Goal: Task Accomplishment & Management: Manage account settings

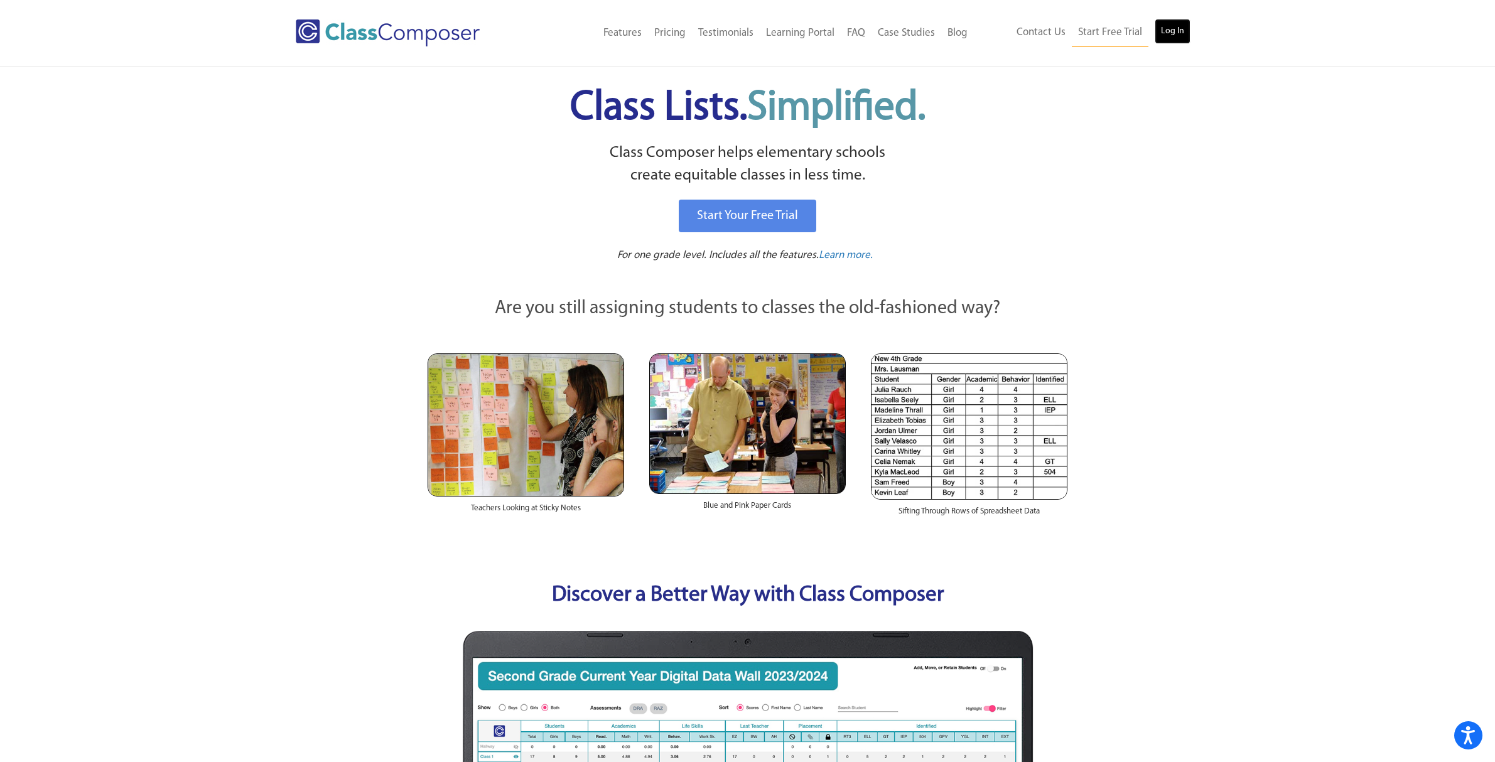
click at [1177, 34] on link "Log In" at bounding box center [1173, 31] width 36 height 25
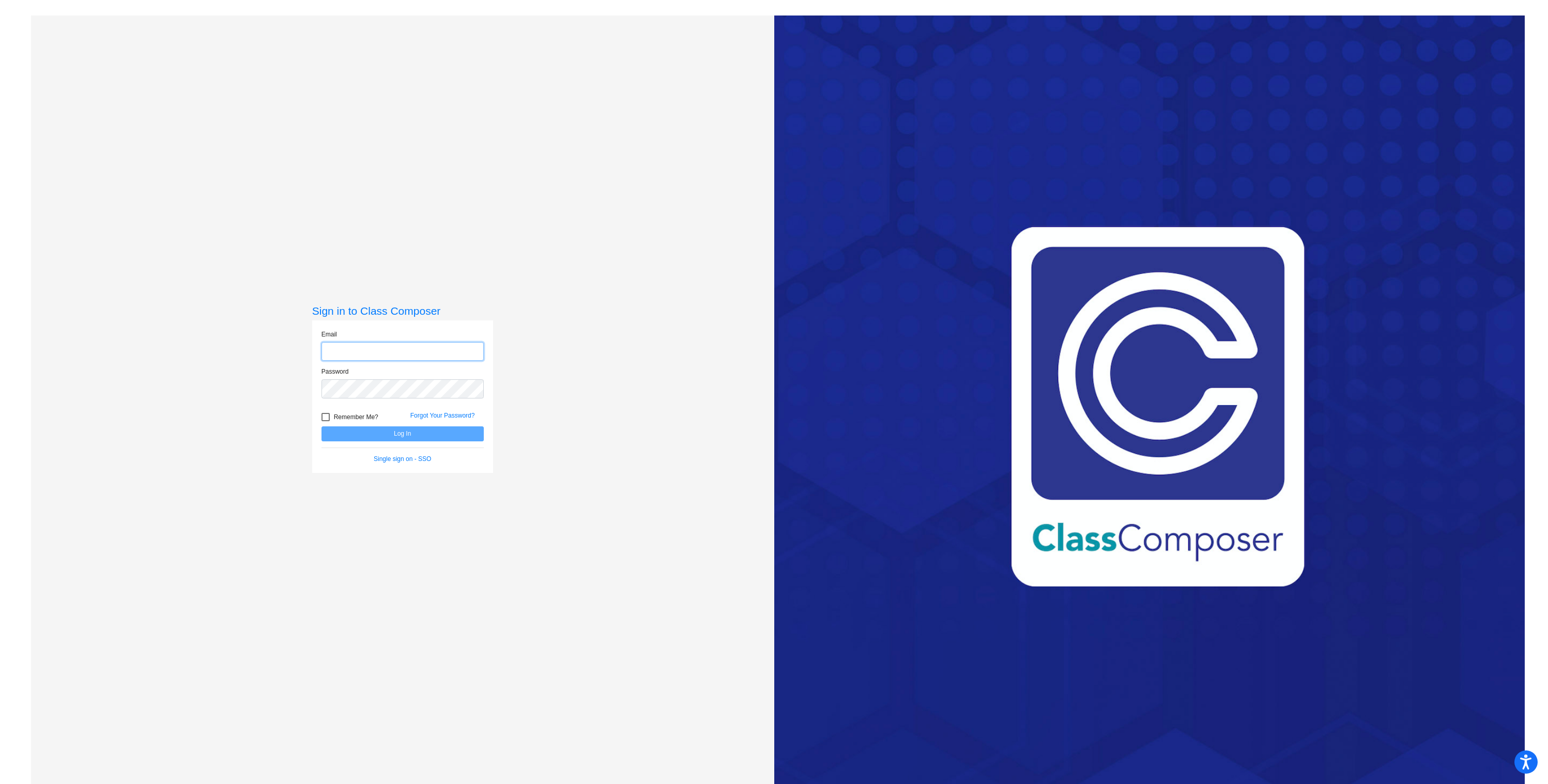
type input "matthew.krapfl@jeffco.k12.co.us"
click at [354, 419] on span "Remember Me?" at bounding box center [356, 416] width 44 height 12
click at [326, 421] on input "Remember Me?" at bounding box center [325, 421] width 1 height 1
checkbox input "true"
click at [359, 433] on button "Log In" at bounding box center [402, 434] width 162 height 15
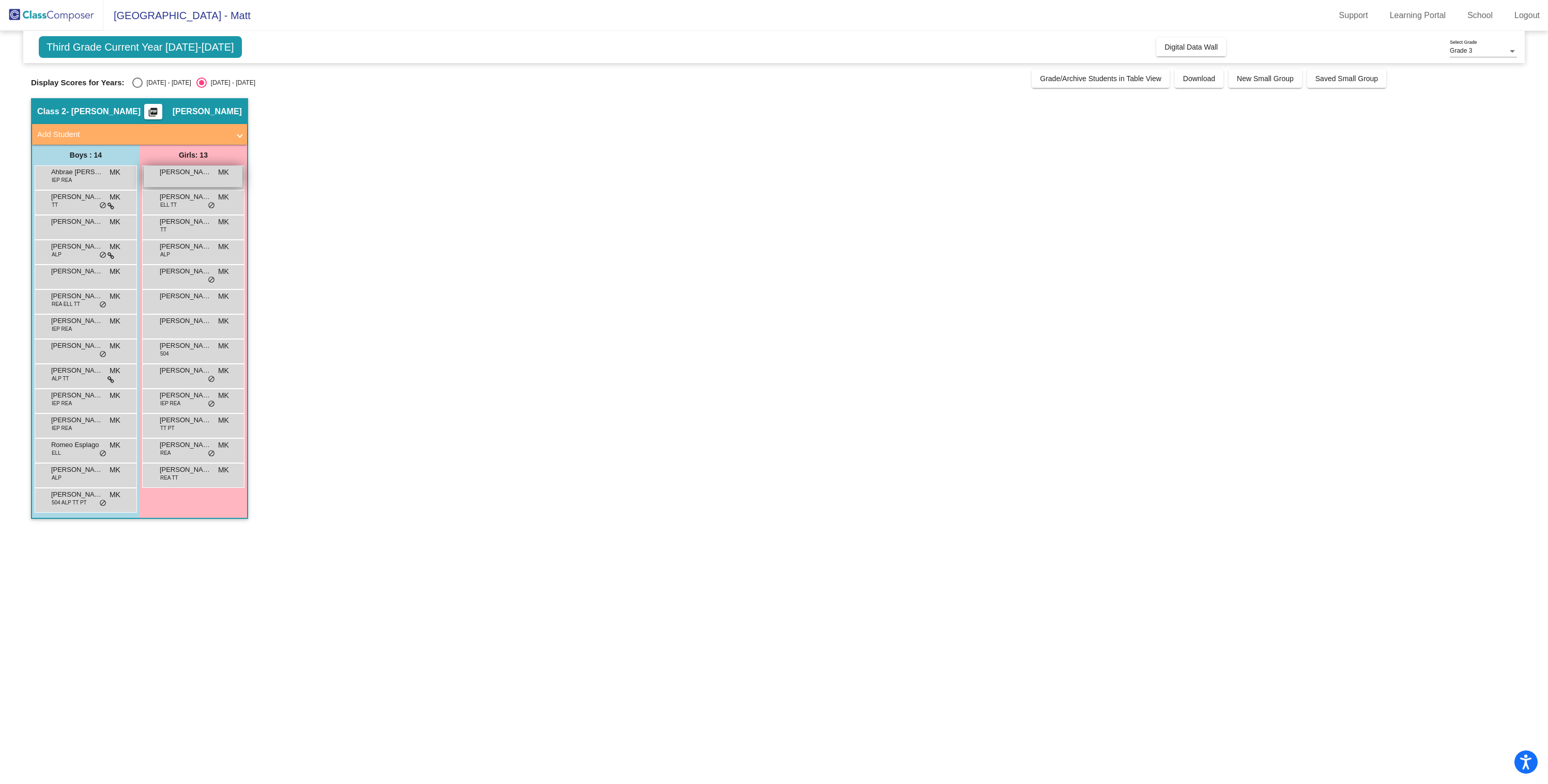
click at [186, 169] on span "Alexandra Hartman" at bounding box center [185, 172] width 52 height 11
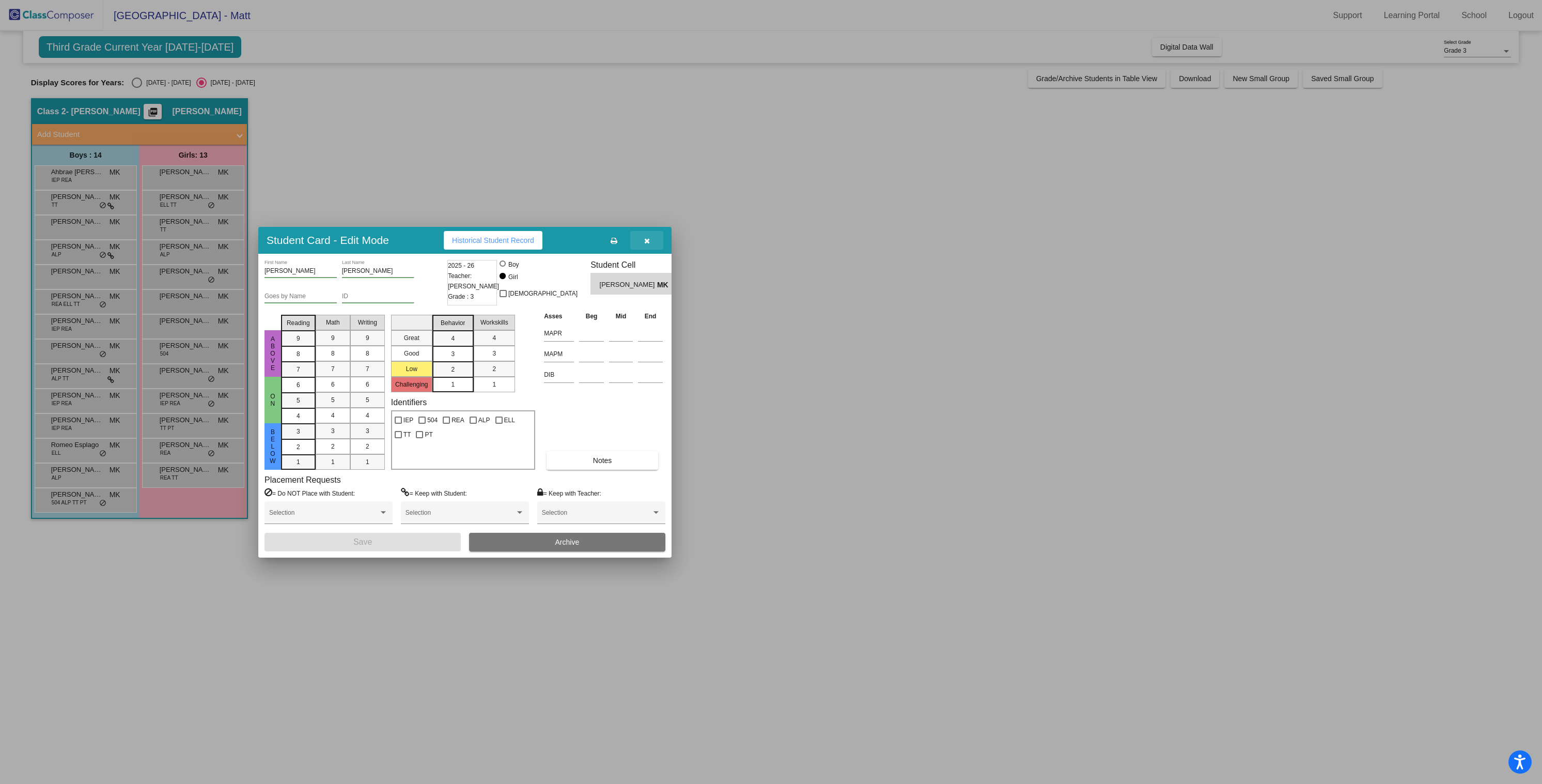
click at [643, 241] on button "button" at bounding box center [647, 240] width 33 height 19
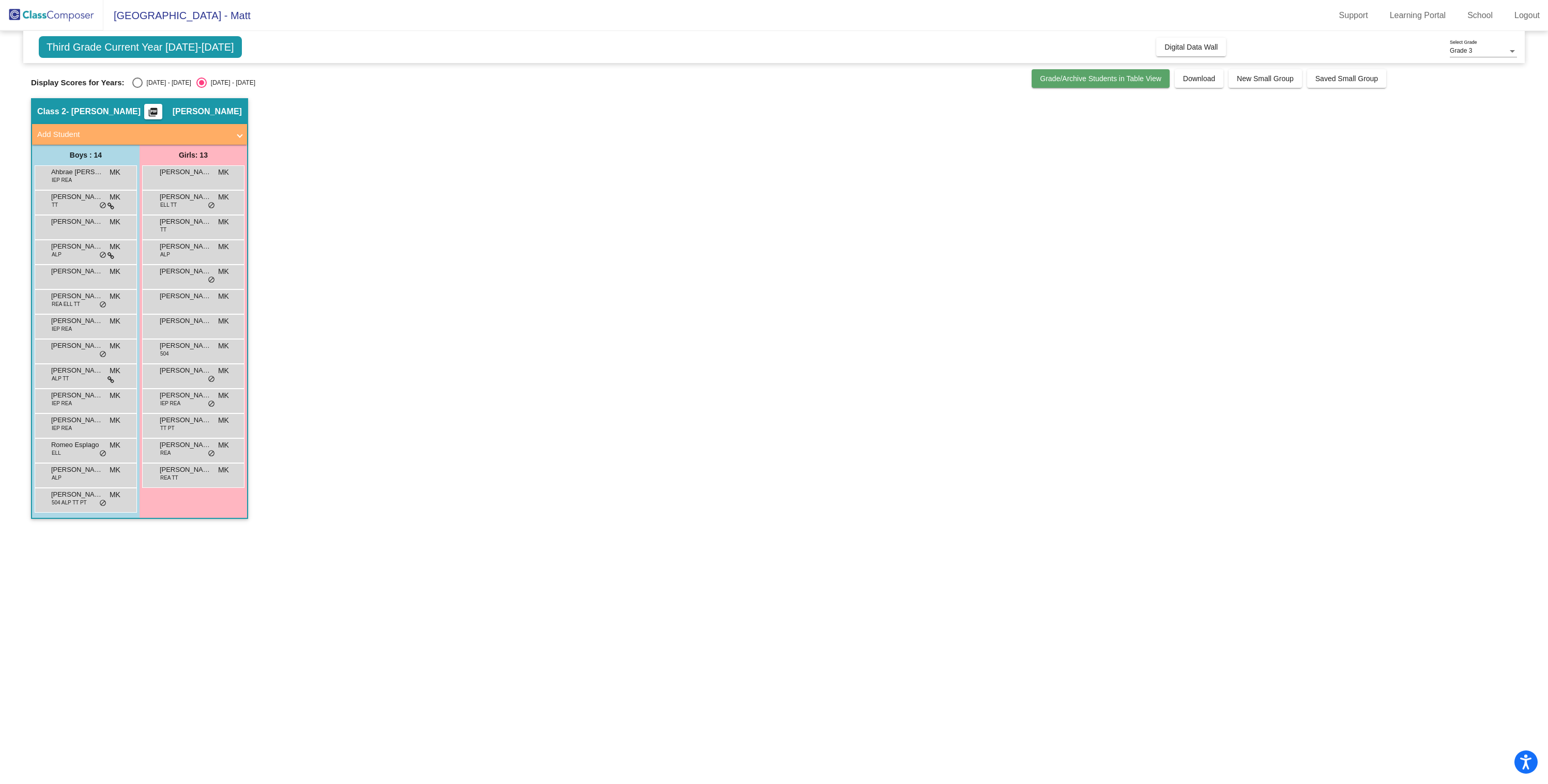
click at [1075, 79] on span "Grade/Archive Students in Table View" at bounding box center [1100, 78] width 122 height 8
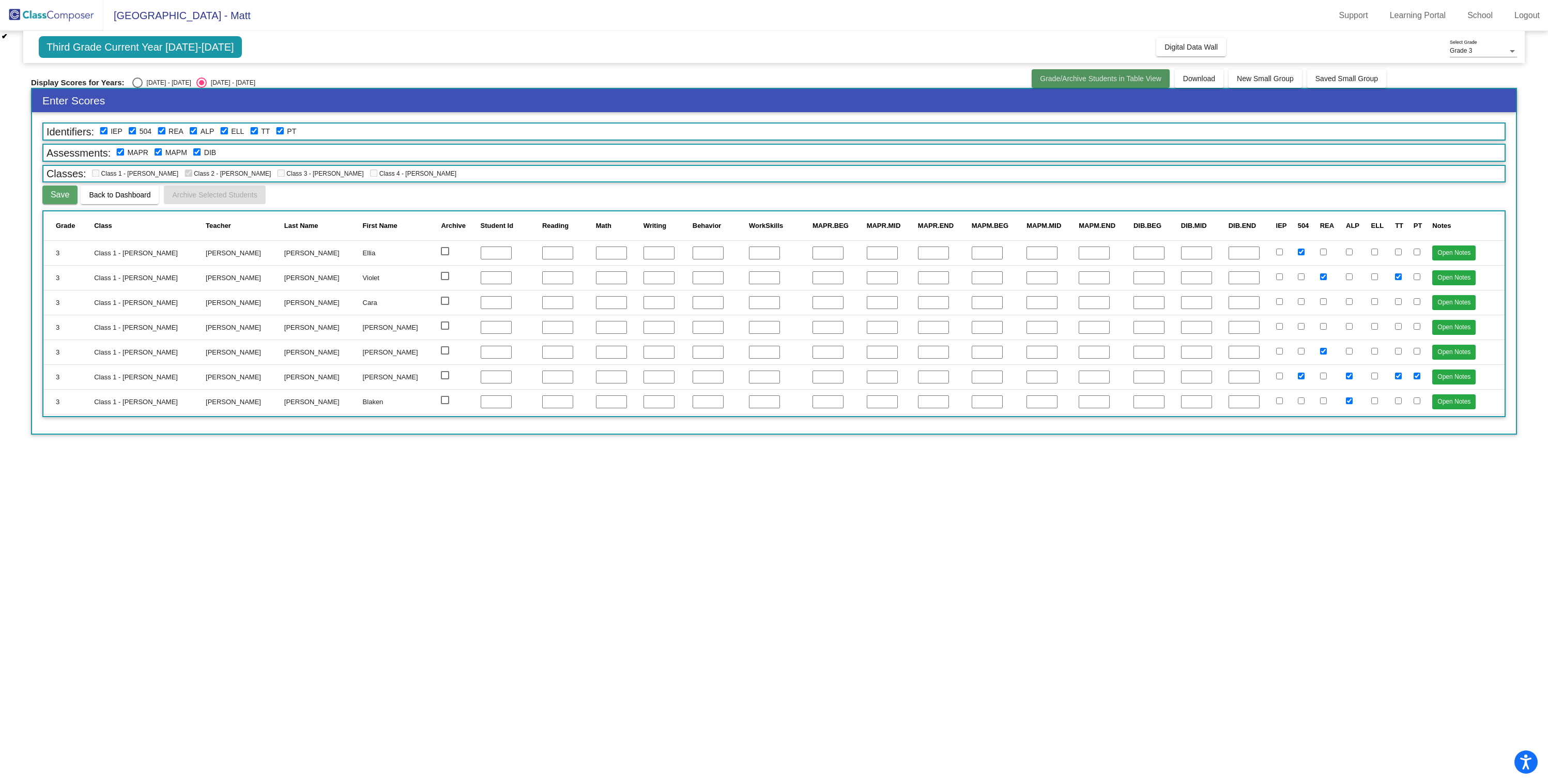
click at [1075, 79] on span "Grade/Archive Students in Table View" at bounding box center [1100, 78] width 122 height 8
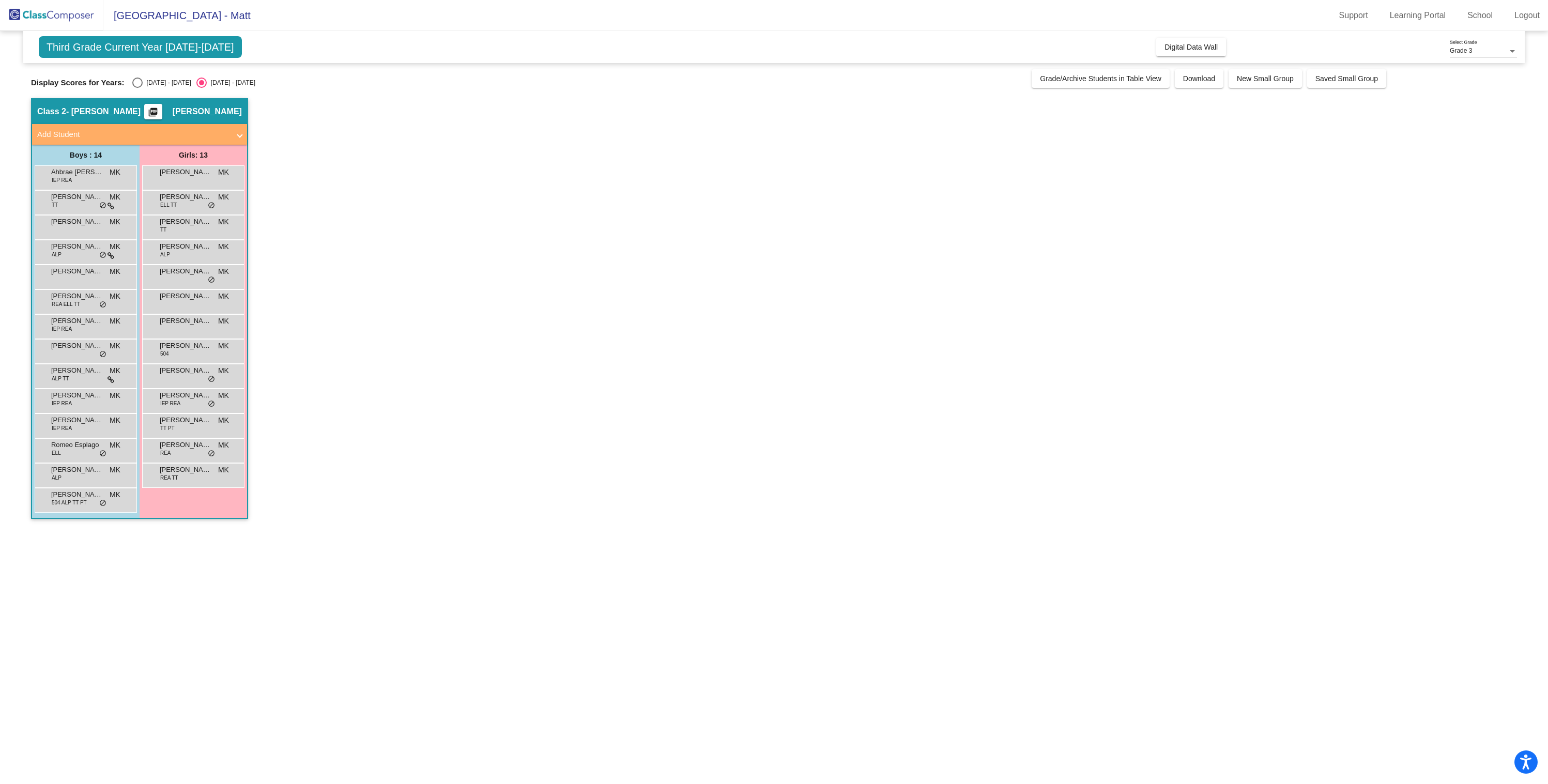
click at [235, 134] on span "Add Student" at bounding box center [137, 134] width 201 height 12
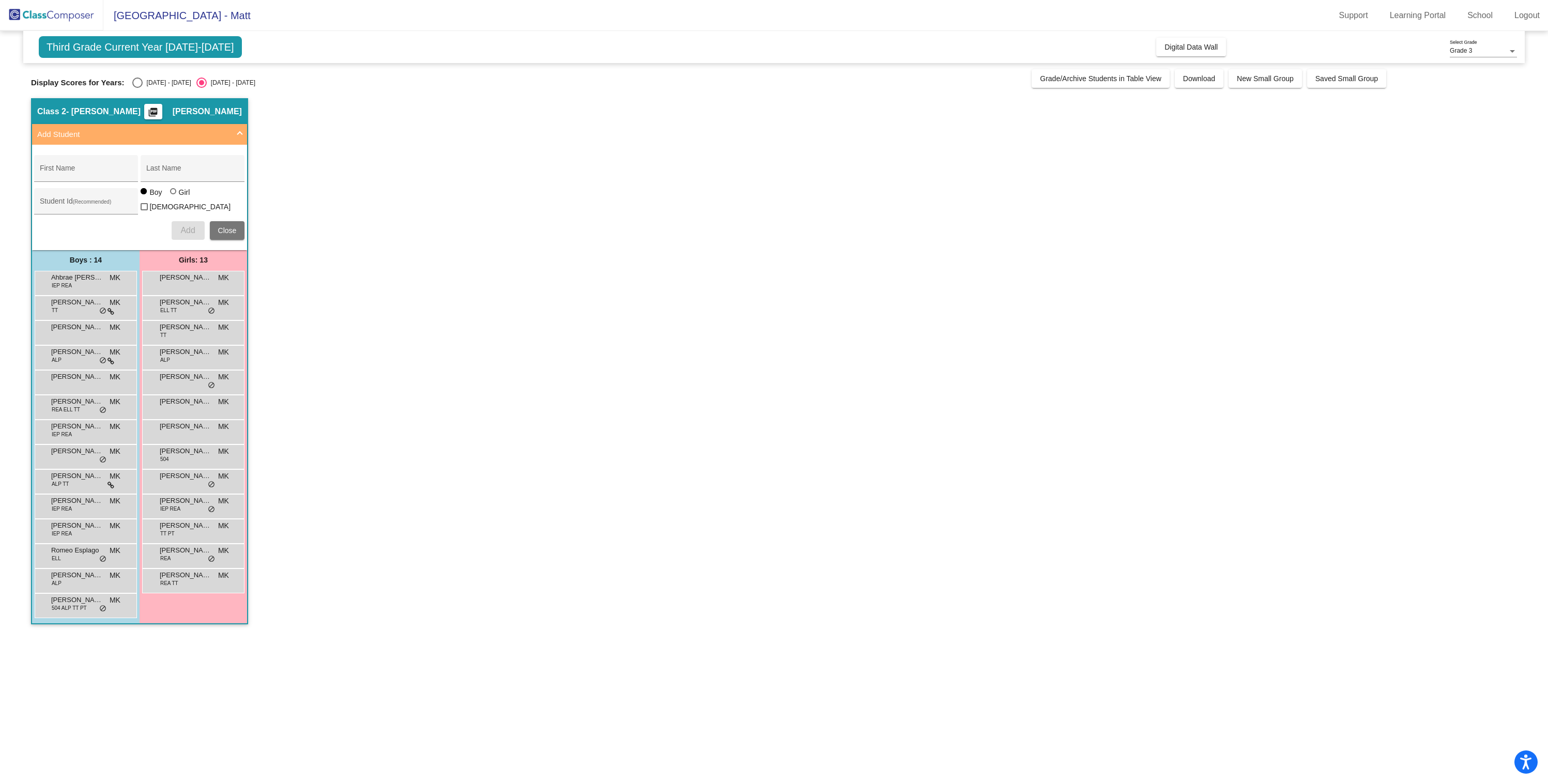
click at [235, 134] on span "Add Student" at bounding box center [137, 134] width 201 height 12
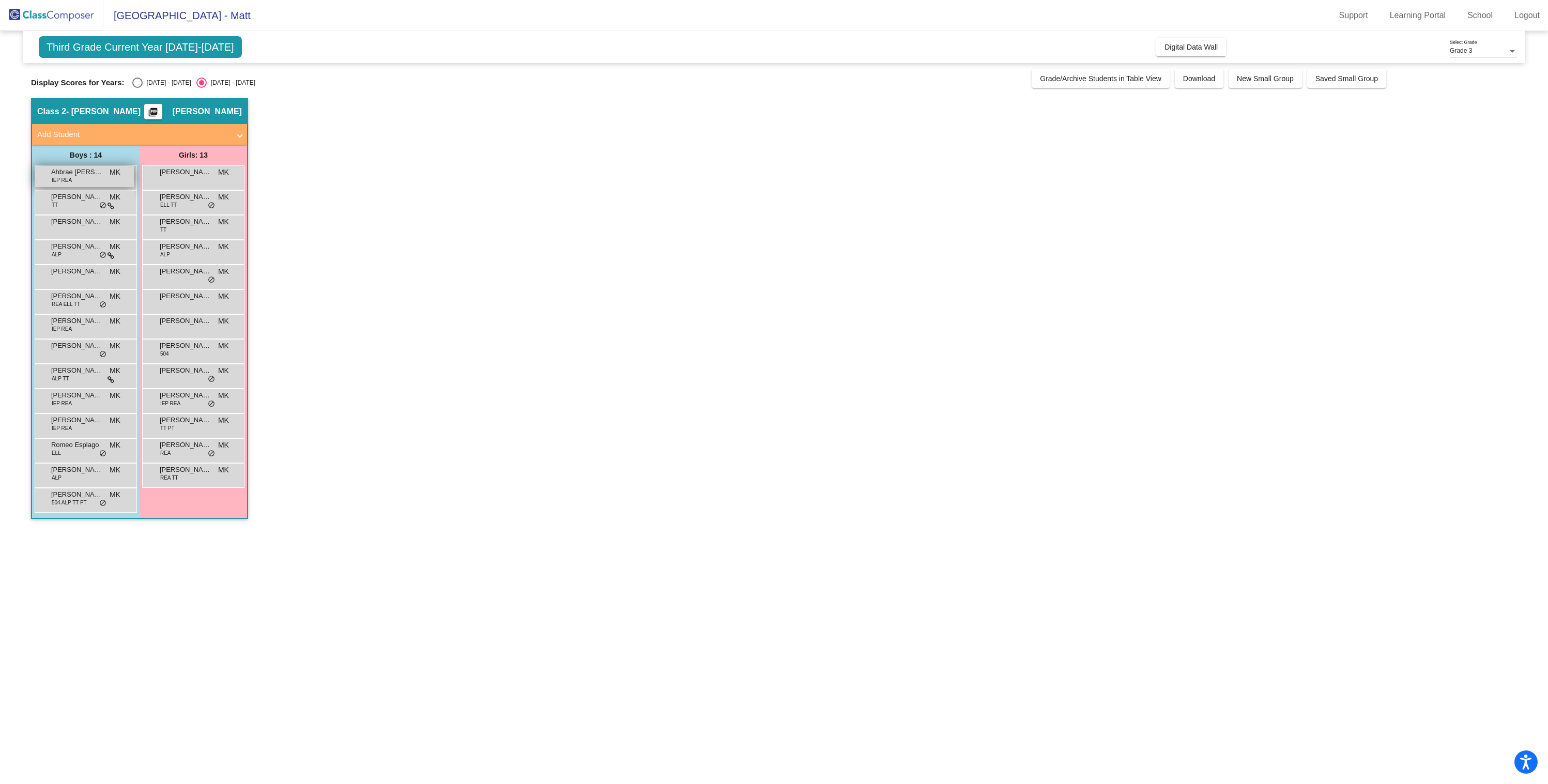
click at [53, 174] on span "Ahbrae Dotson Aguilar" at bounding box center [77, 172] width 52 height 11
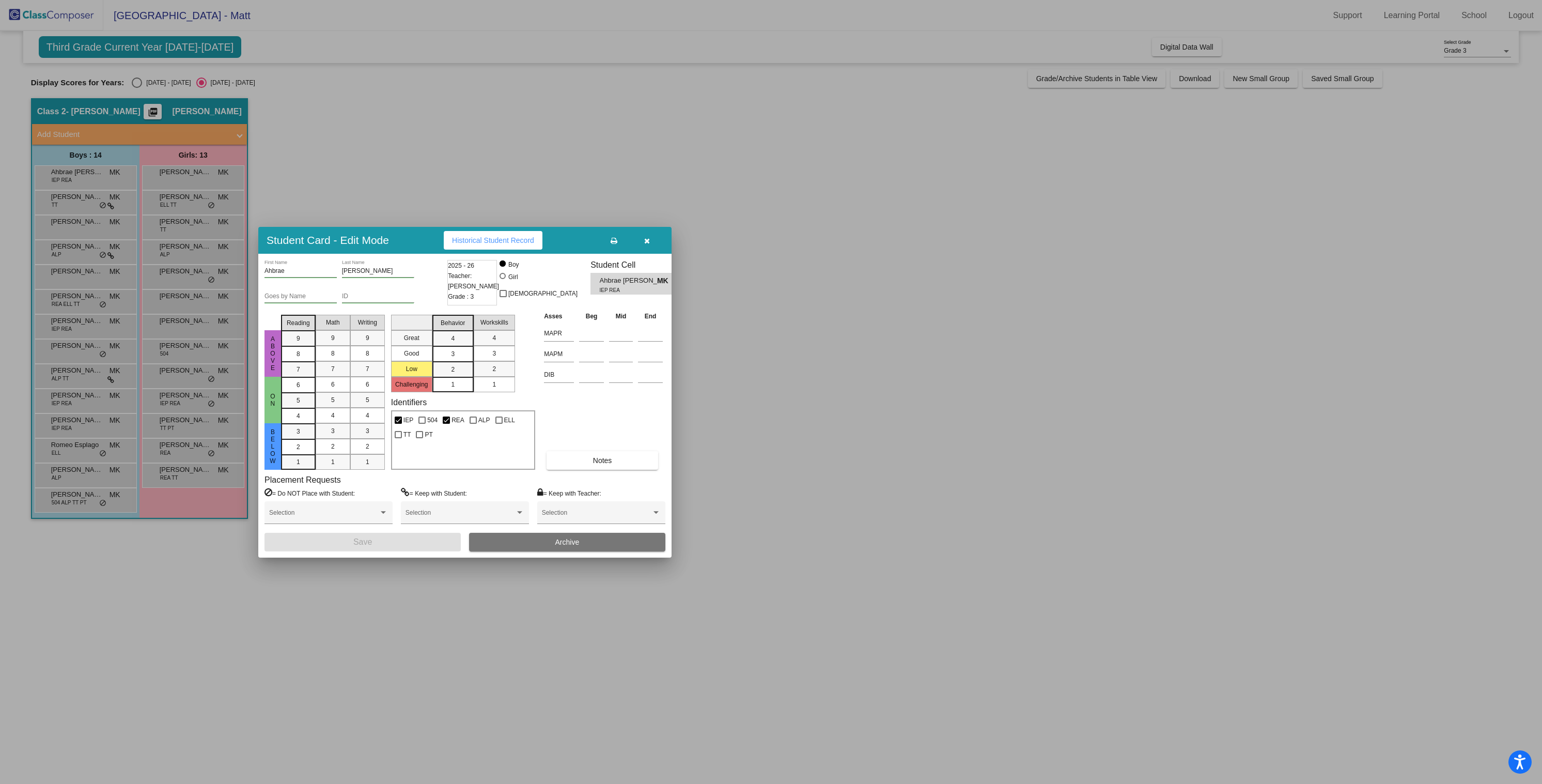
click at [67, 209] on div at bounding box center [771, 392] width 1542 height 784
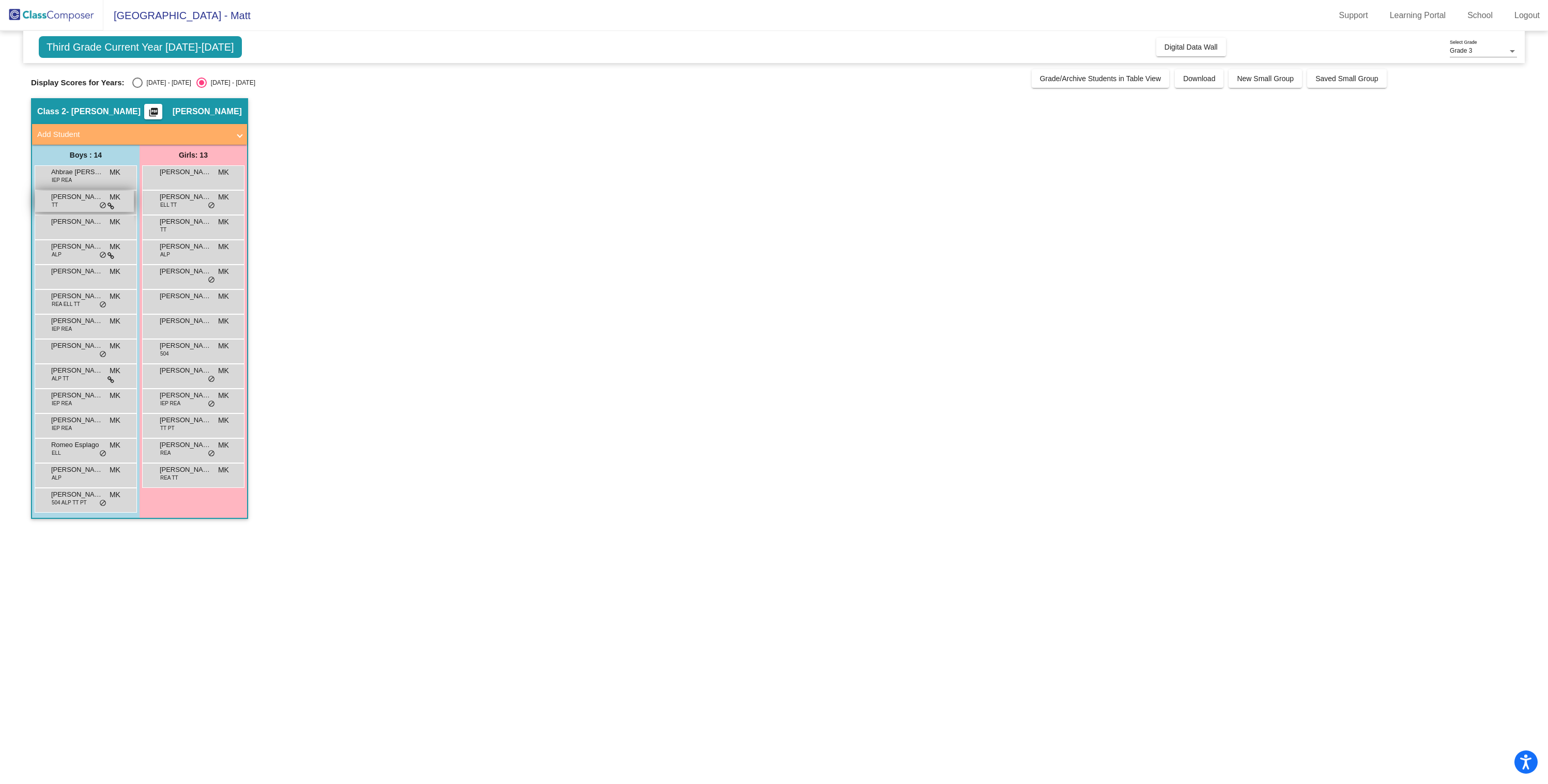
click at [67, 207] on div "David Devine TT MK lock do_not_disturb_alt" at bounding box center [85, 202] width 99 height 21
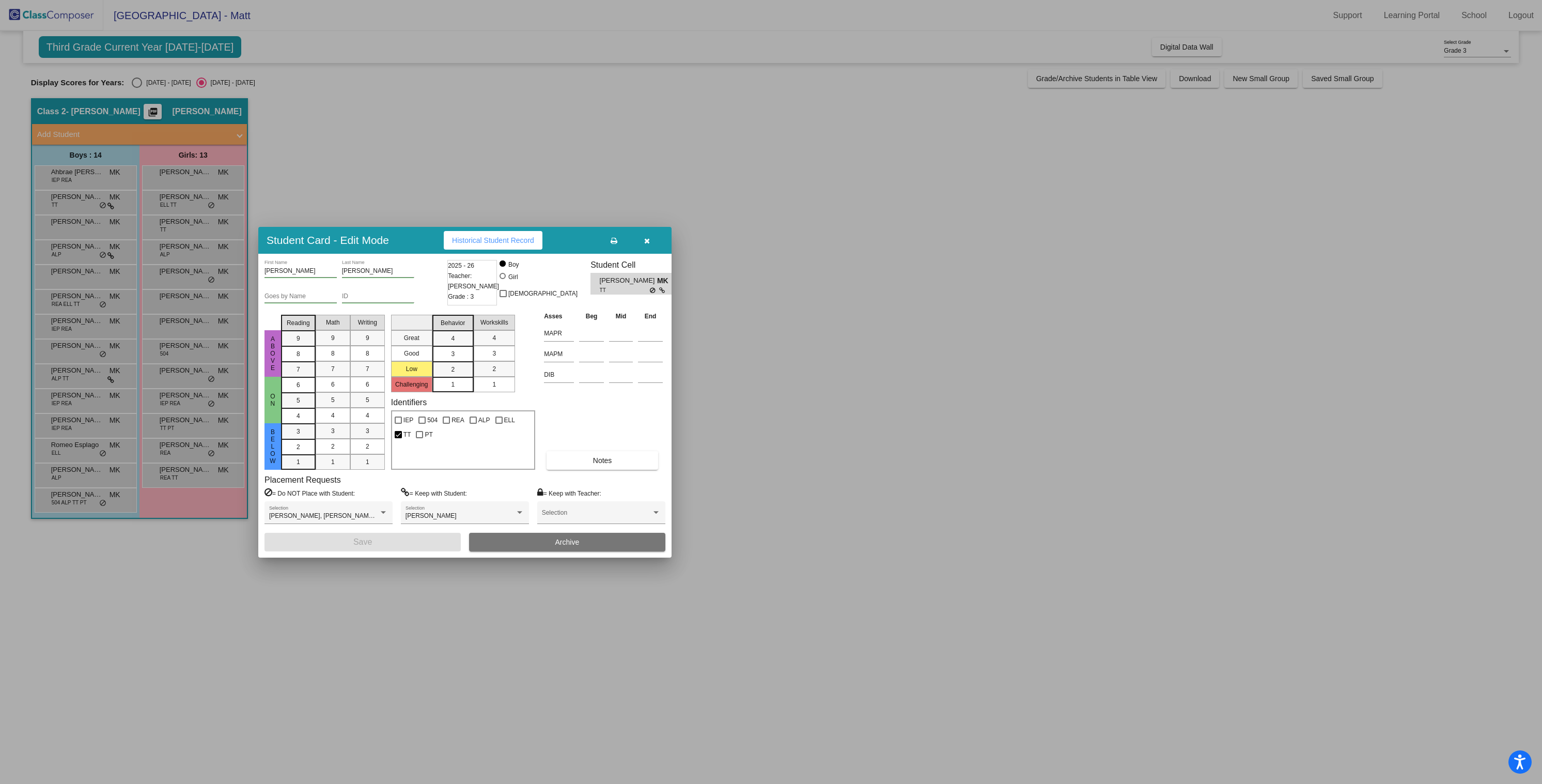
click at [66, 234] on div at bounding box center [771, 392] width 1542 height 784
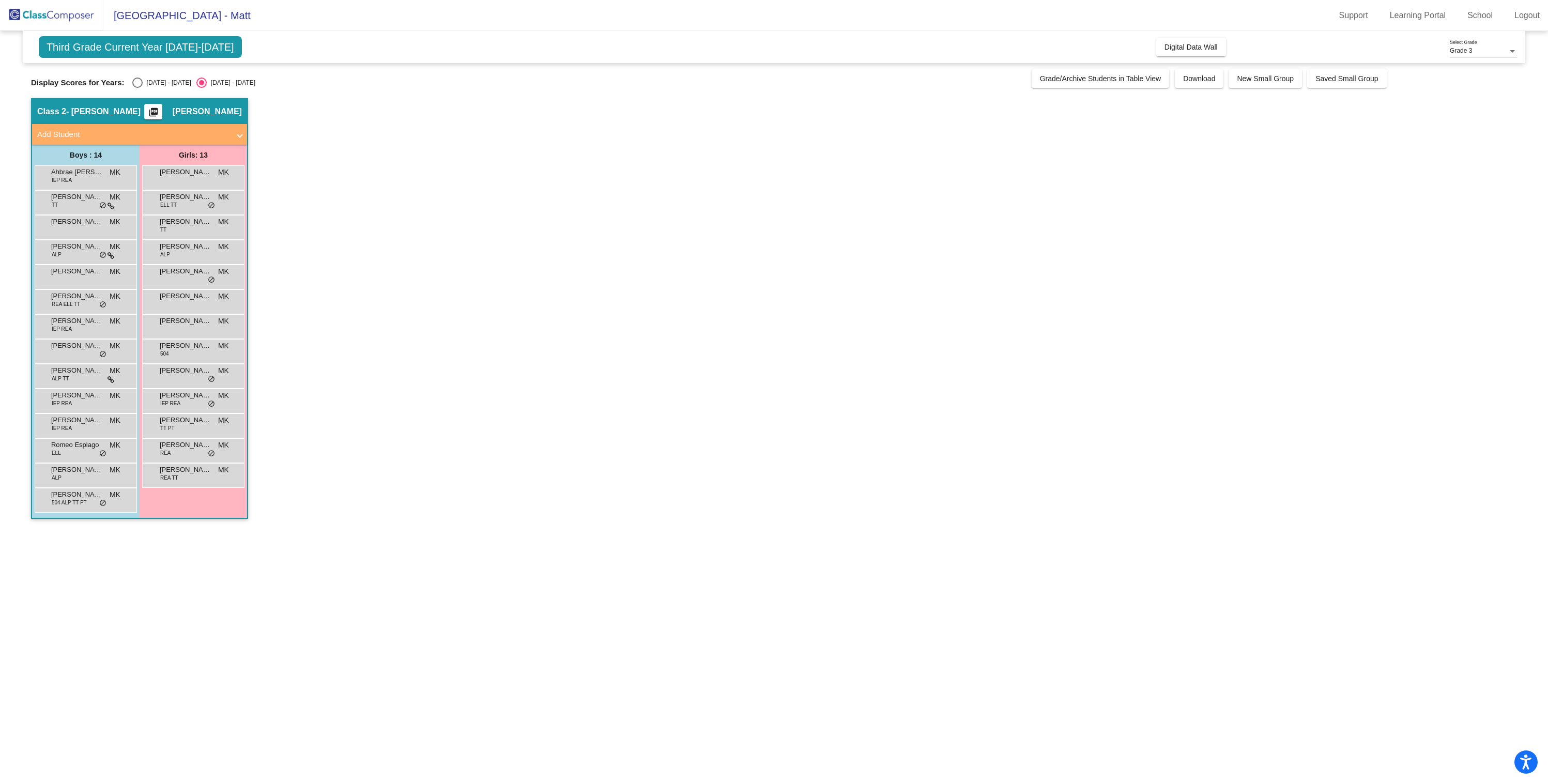
click at [66, 234] on div "Gavin Koller MK lock do_not_disturb_alt" at bounding box center [85, 226] width 99 height 21
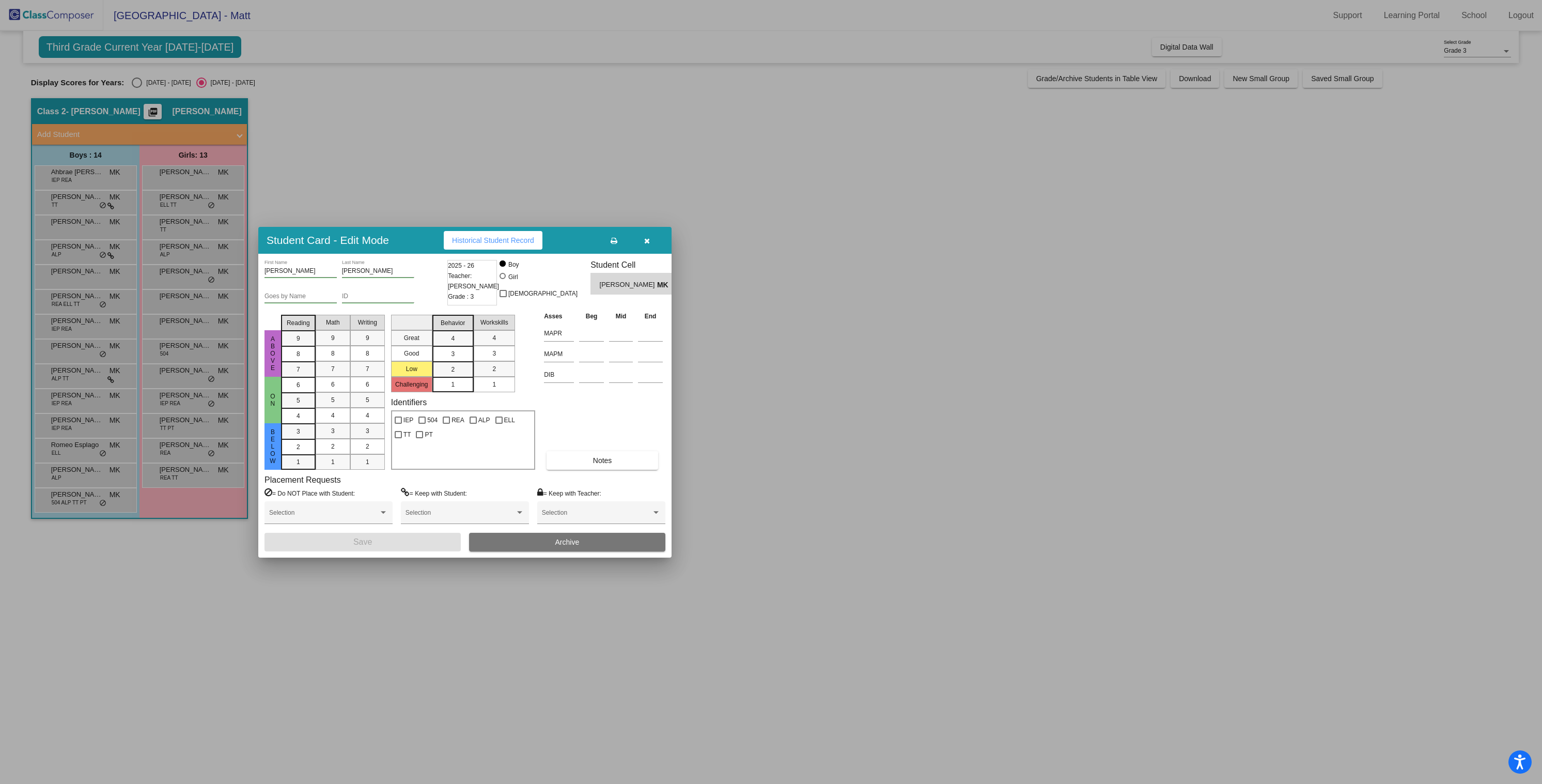
click at [521, 236] on span "Historical Student Record" at bounding box center [493, 240] width 82 height 8
click at [653, 237] on button "button" at bounding box center [647, 240] width 33 height 19
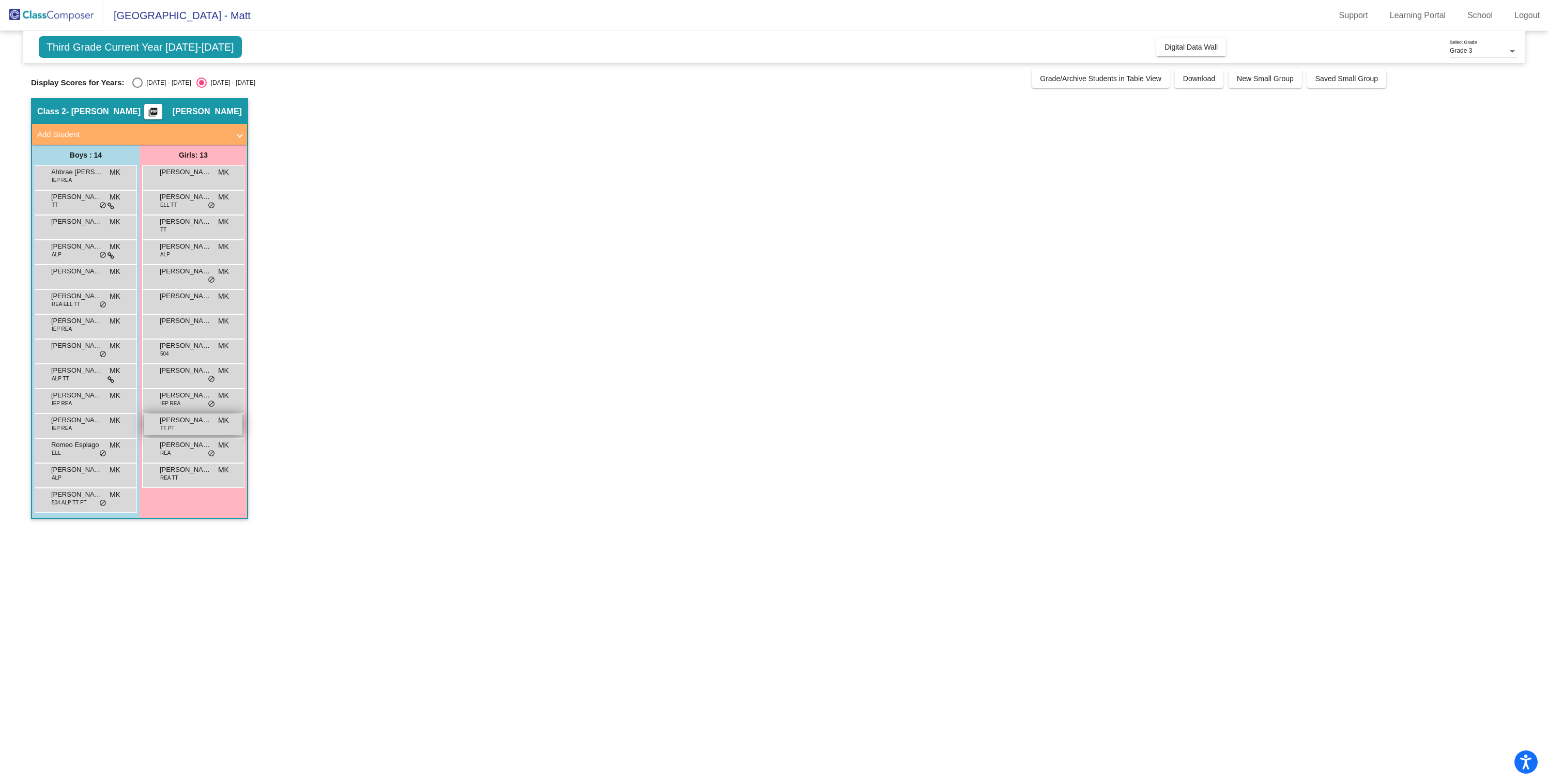
click at [184, 424] on span "Reese Terry" at bounding box center [185, 420] width 52 height 11
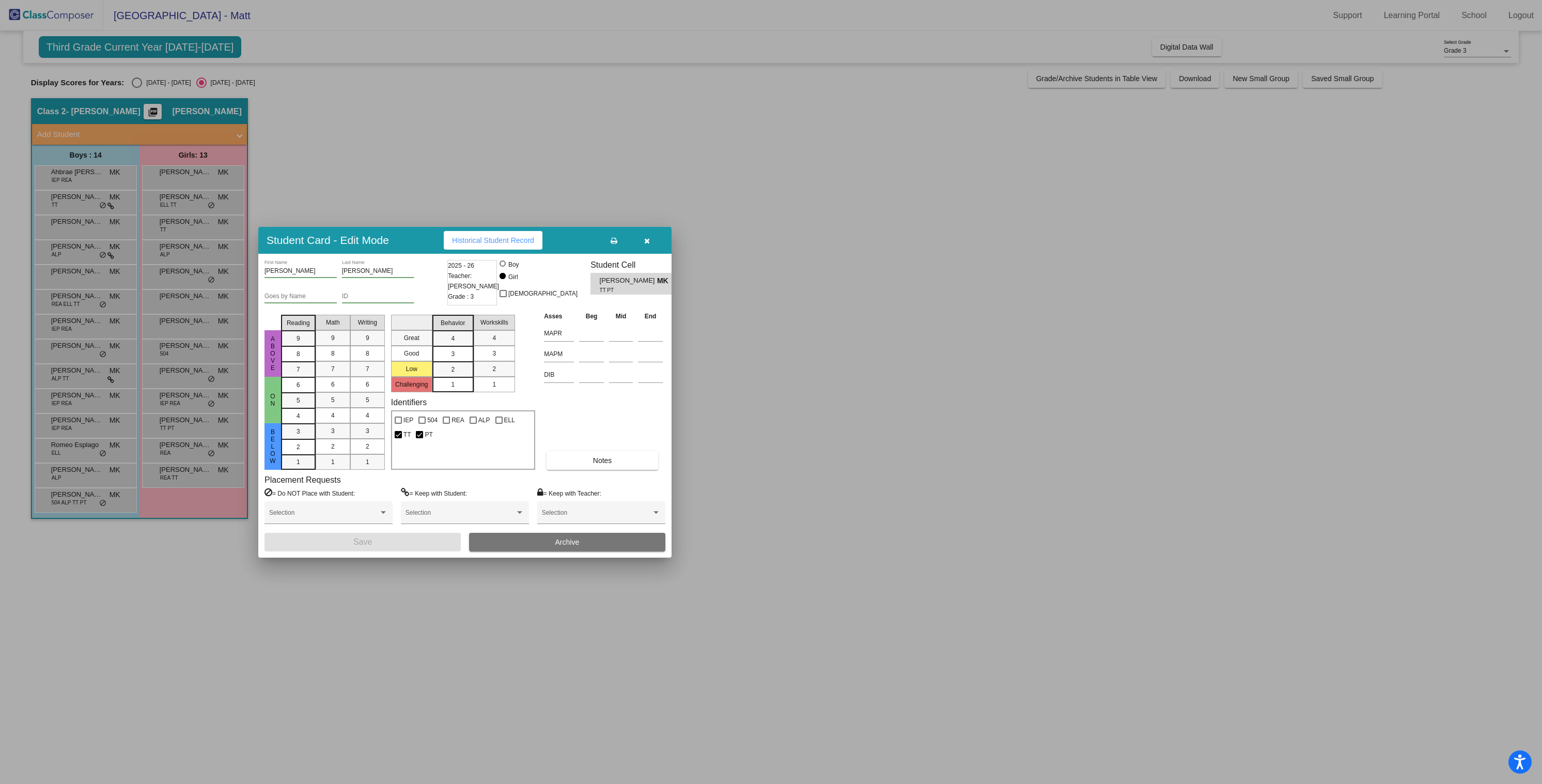
click at [471, 236] on span "Historical Student Record" at bounding box center [493, 240] width 82 height 8
click at [655, 235] on button "button" at bounding box center [647, 240] width 33 height 19
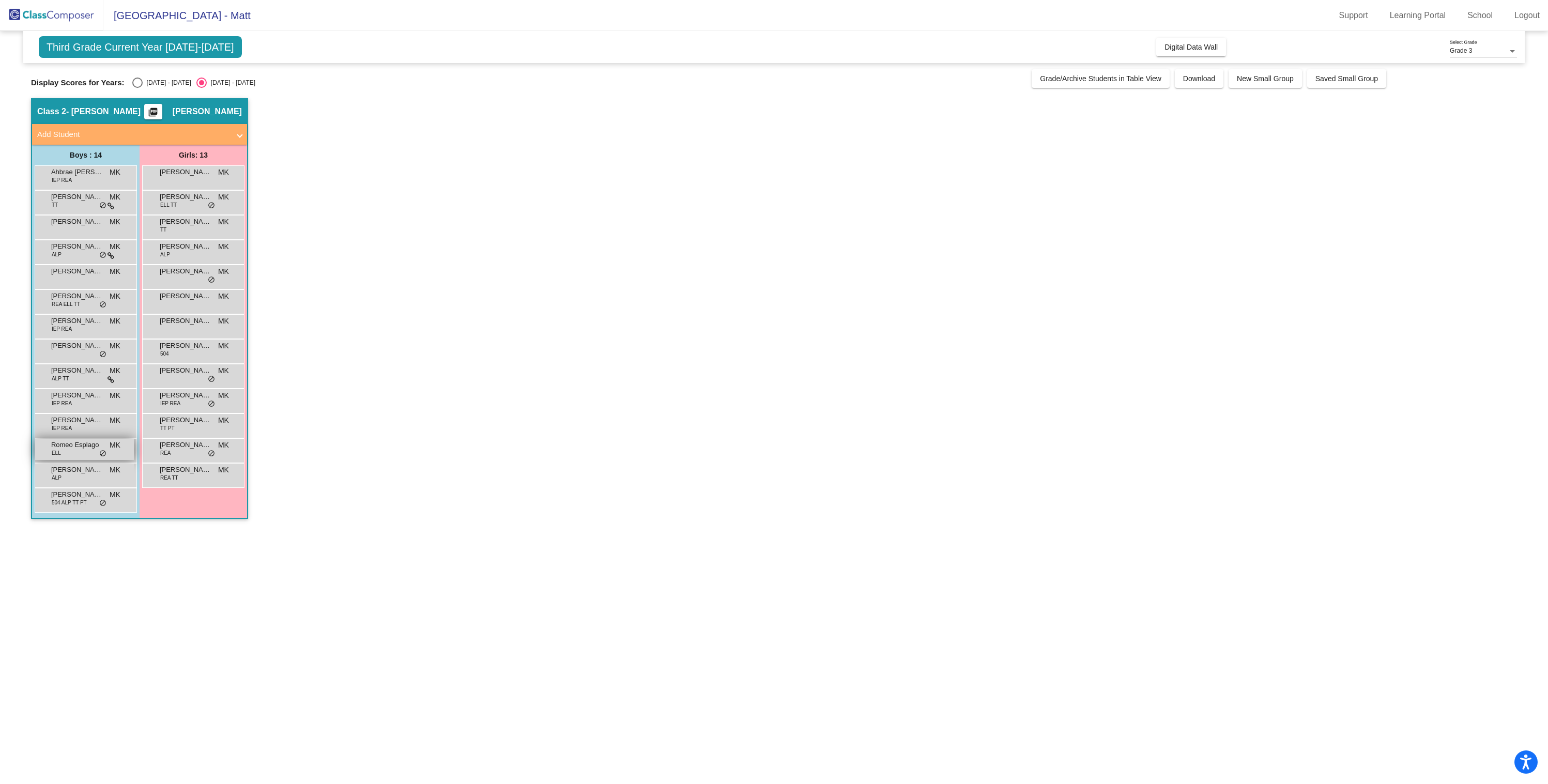
click at [91, 457] on div "Romeo Esplago ELL MK lock do_not_disturb_alt" at bounding box center [85, 449] width 99 height 21
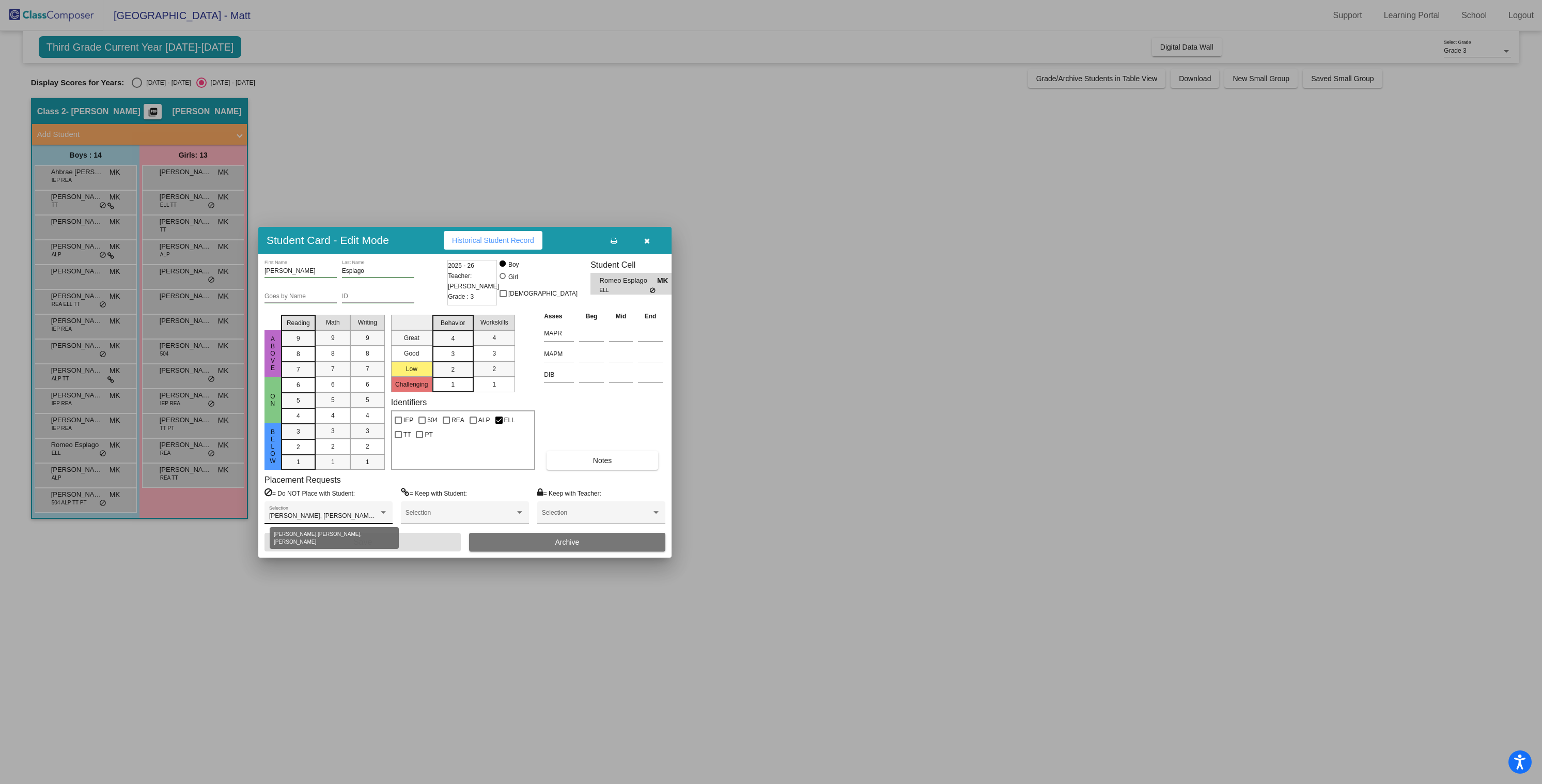
click at [382, 511] on div at bounding box center [383, 512] width 5 height 2
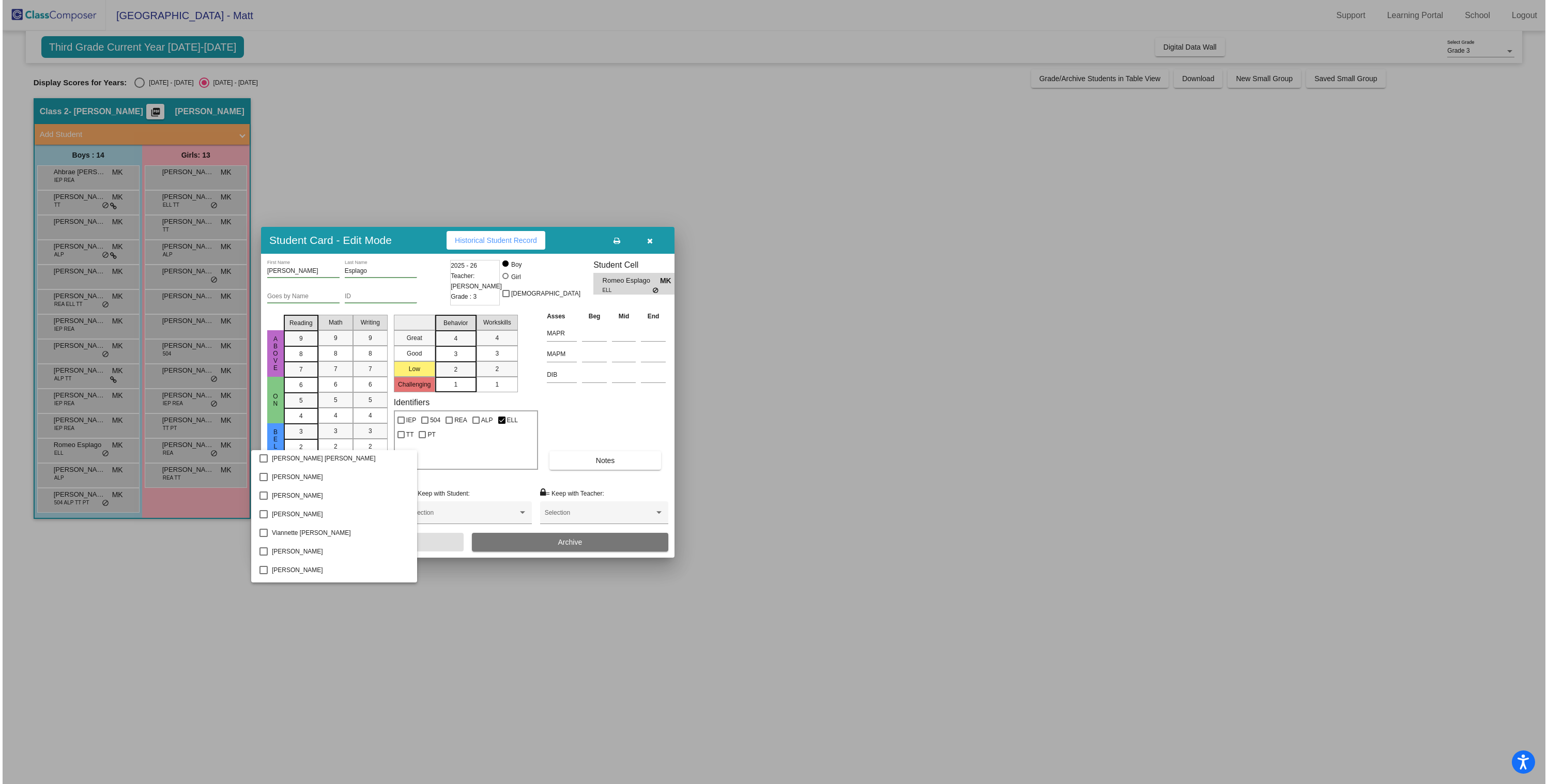
scroll to position [1820, 0]
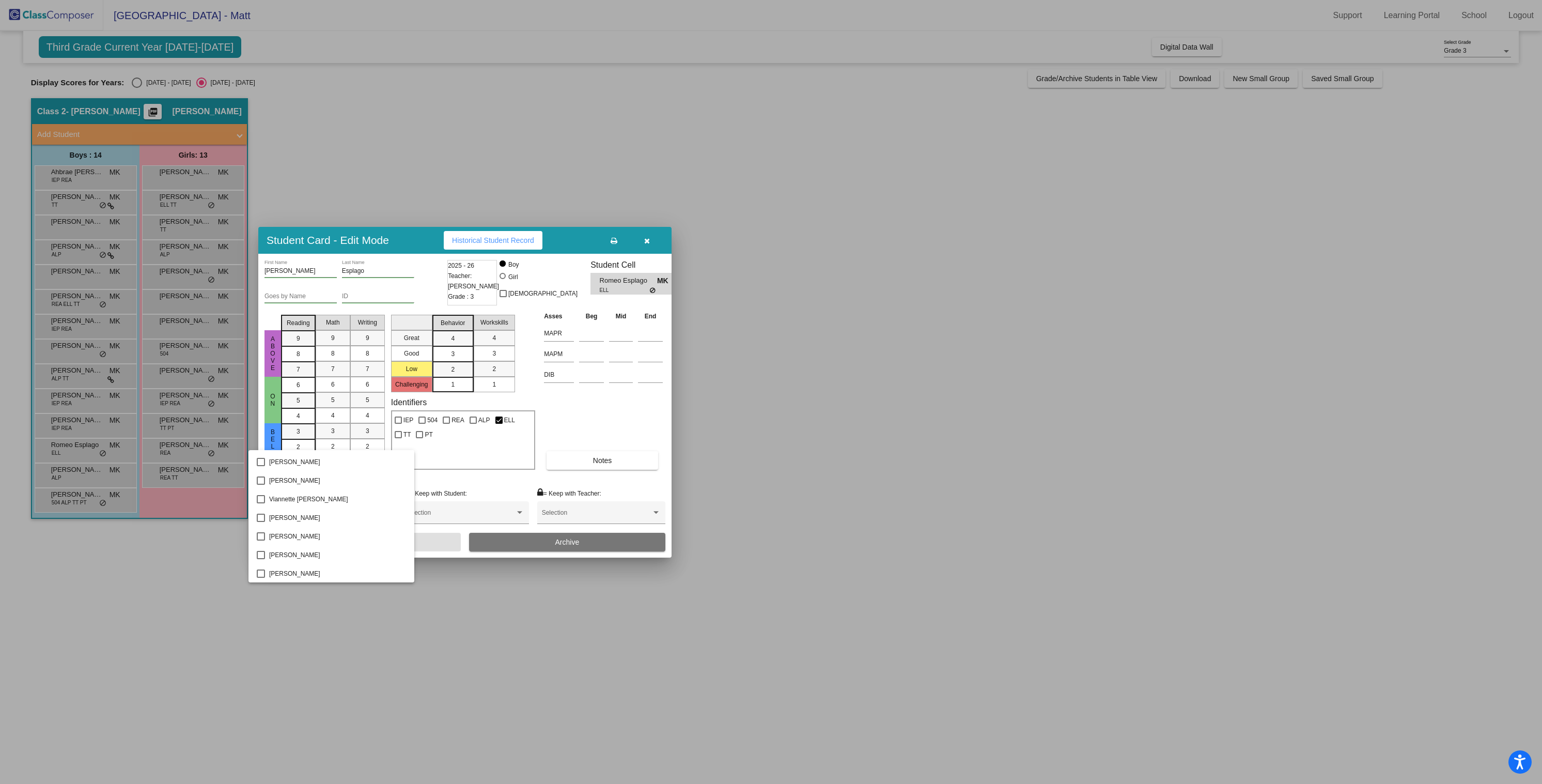
click at [419, 619] on div at bounding box center [771, 392] width 1542 height 784
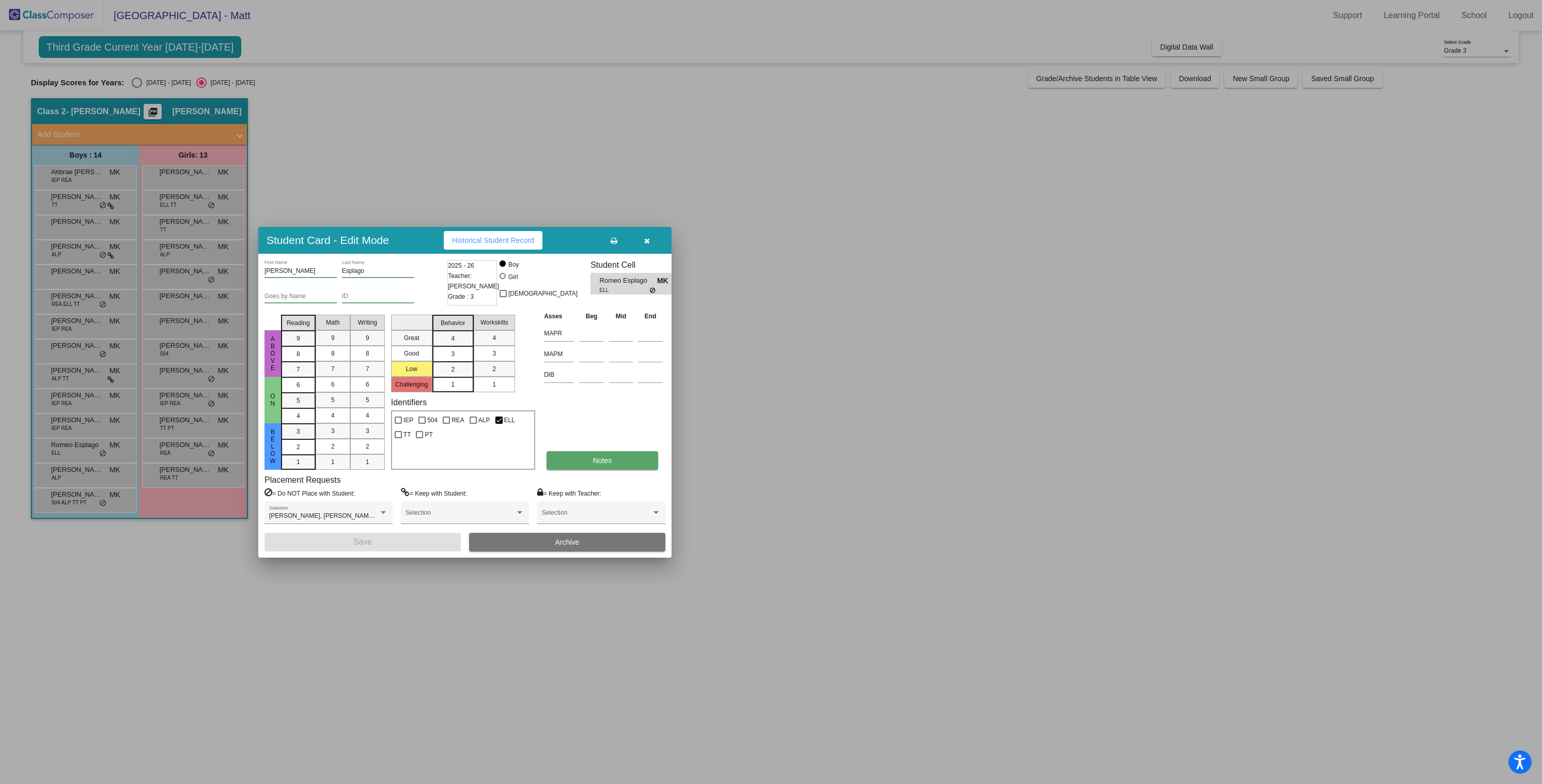
click at [592, 459] on button "Notes" at bounding box center [602, 460] width 112 height 19
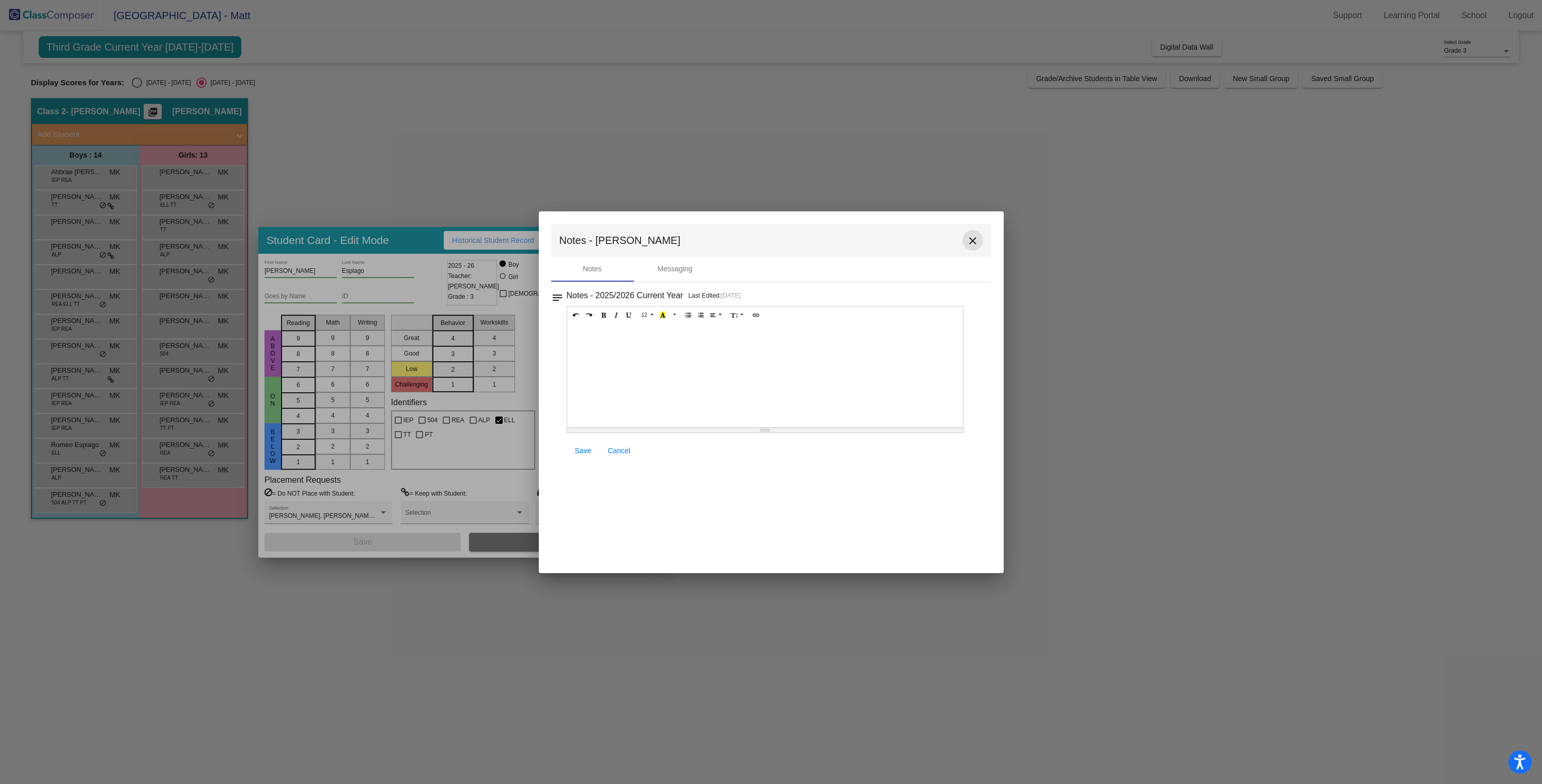
click at [975, 237] on mat-icon "close" at bounding box center [973, 240] width 12 height 12
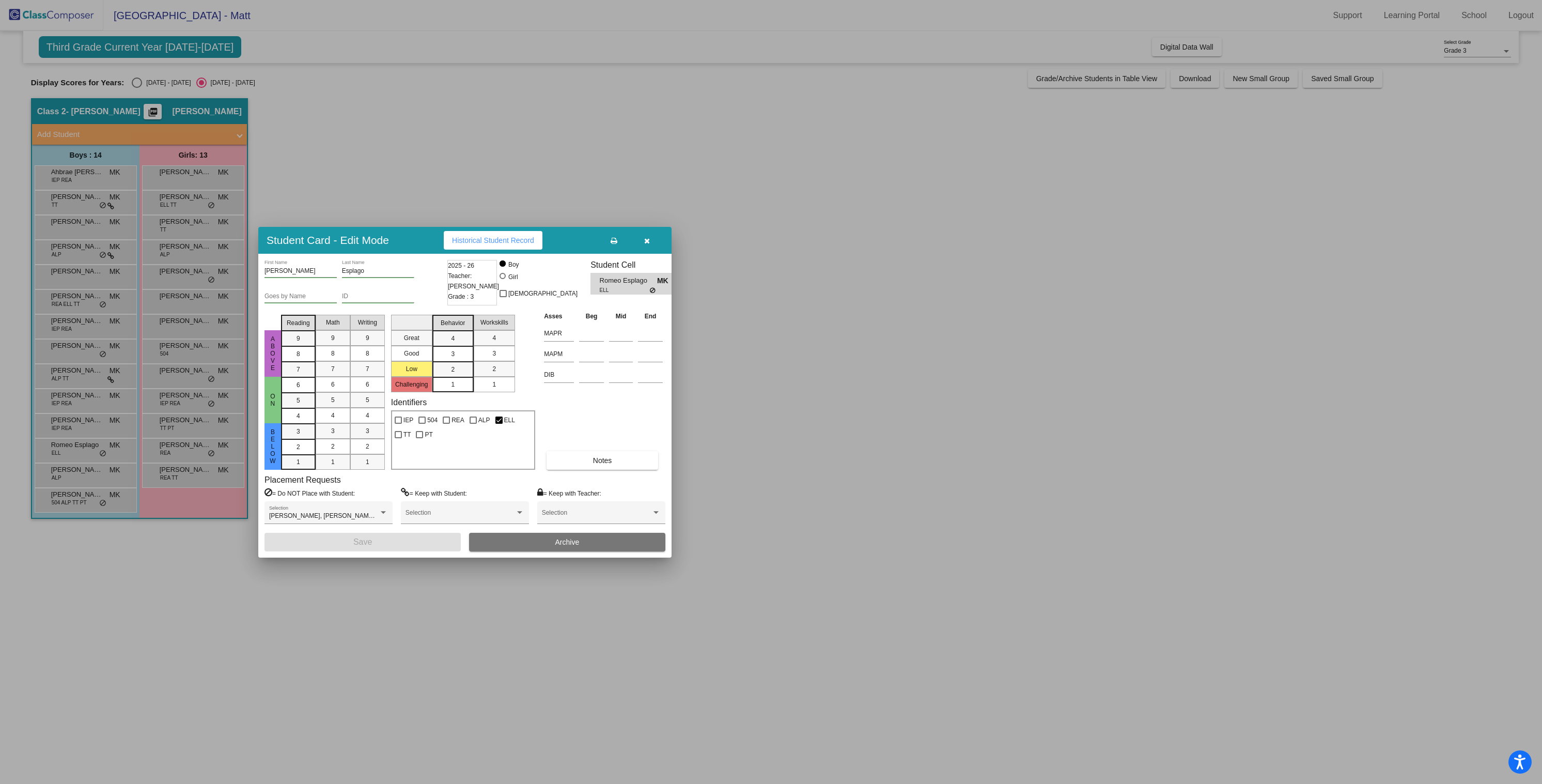
click at [514, 239] on span "Historical Student Record" at bounding box center [493, 240] width 82 height 8
click at [615, 242] on icon at bounding box center [614, 240] width 7 height 7
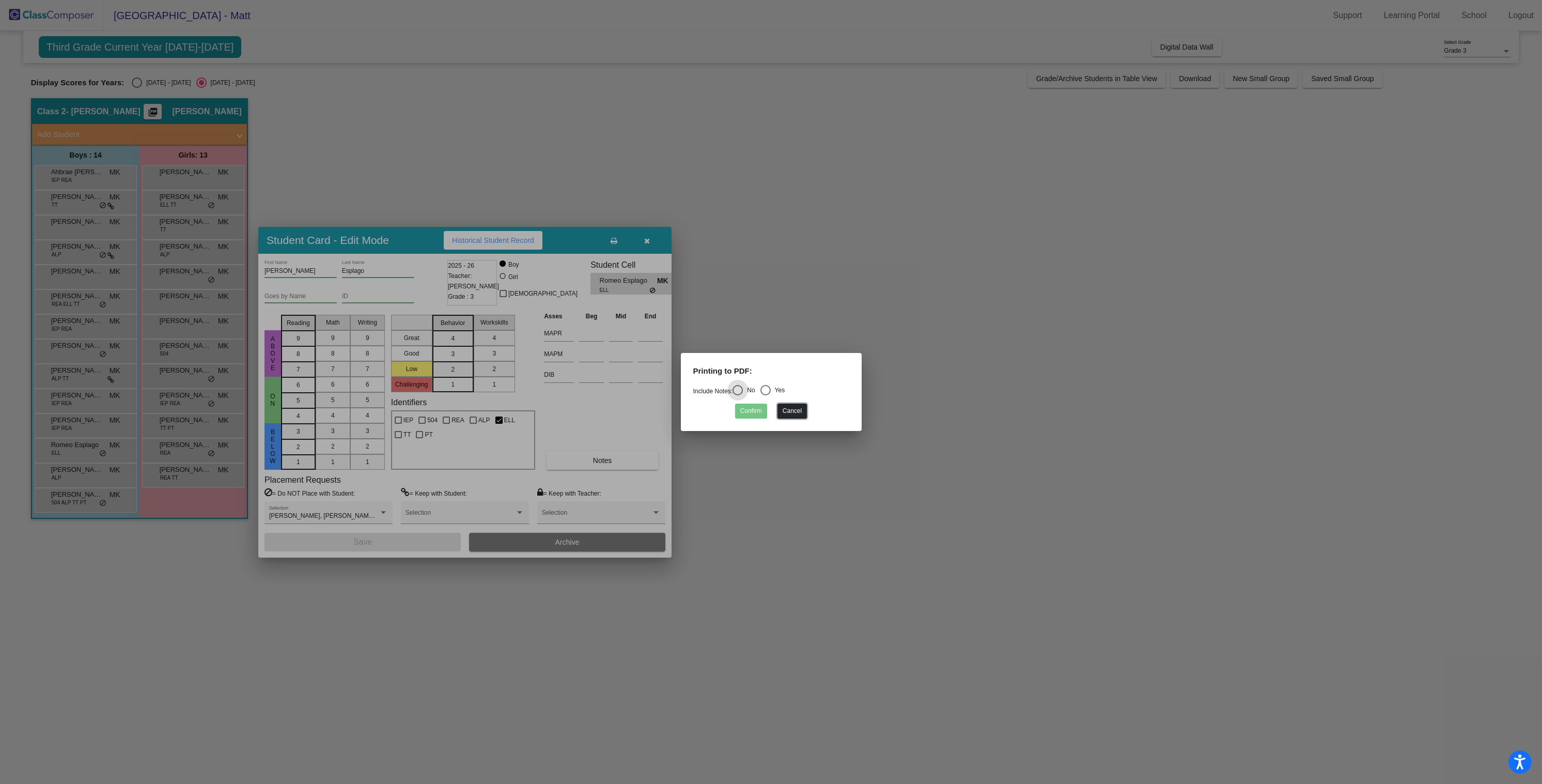
click at [802, 411] on button "Cancel" at bounding box center [792, 411] width 30 height 15
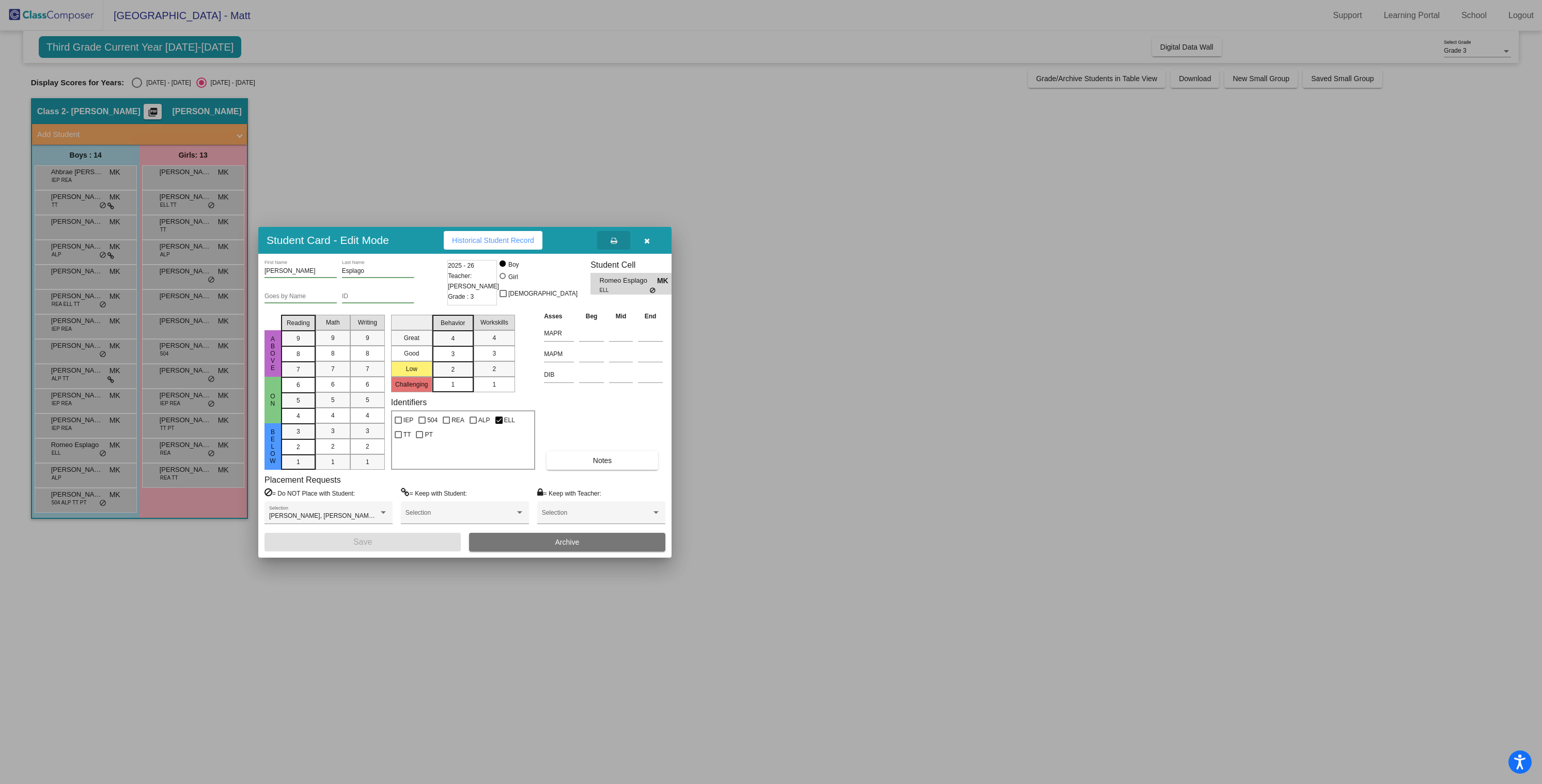
click at [652, 243] on button "button" at bounding box center [647, 240] width 33 height 19
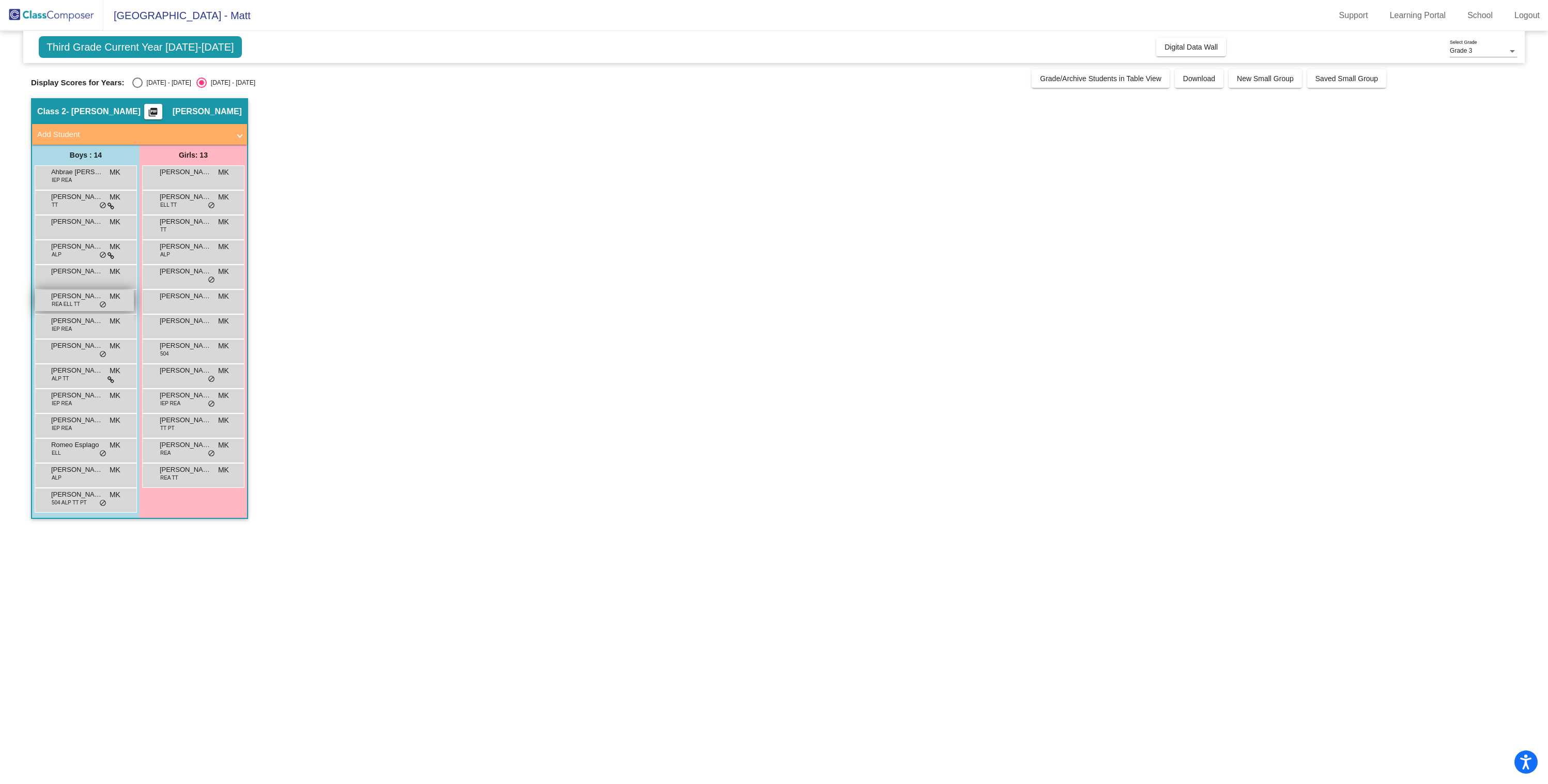
click at [76, 295] on span "Jeremiah Garcia-Puentes" at bounding box center [77, 296] width 52 height 11
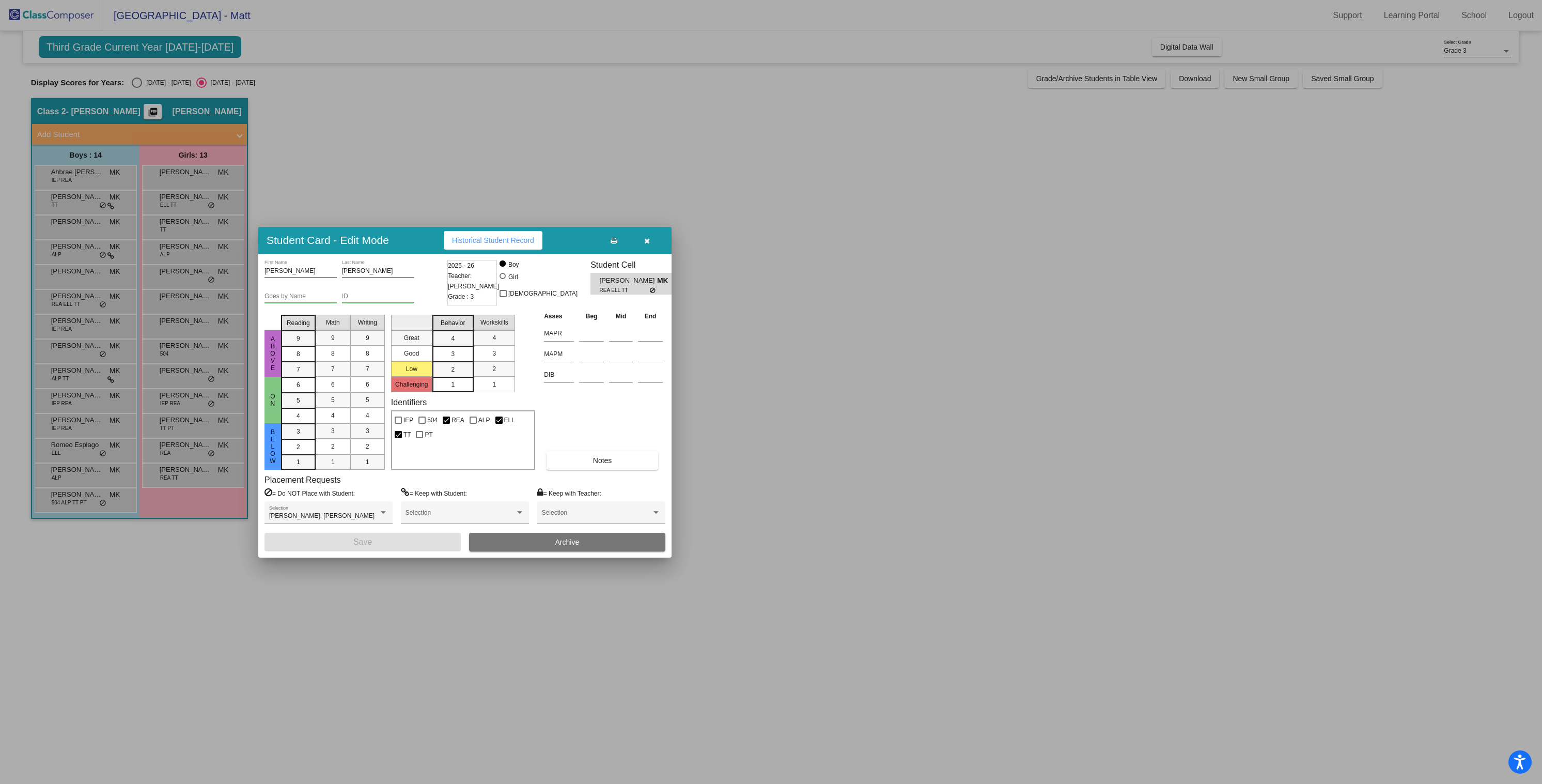
click at [504, 243] on span "Historical Student Record" at bounding box center [493, 240] width 82 height 8
click at [653, 241] on button "button" at bounding box center [647, 240] width 33 height 19
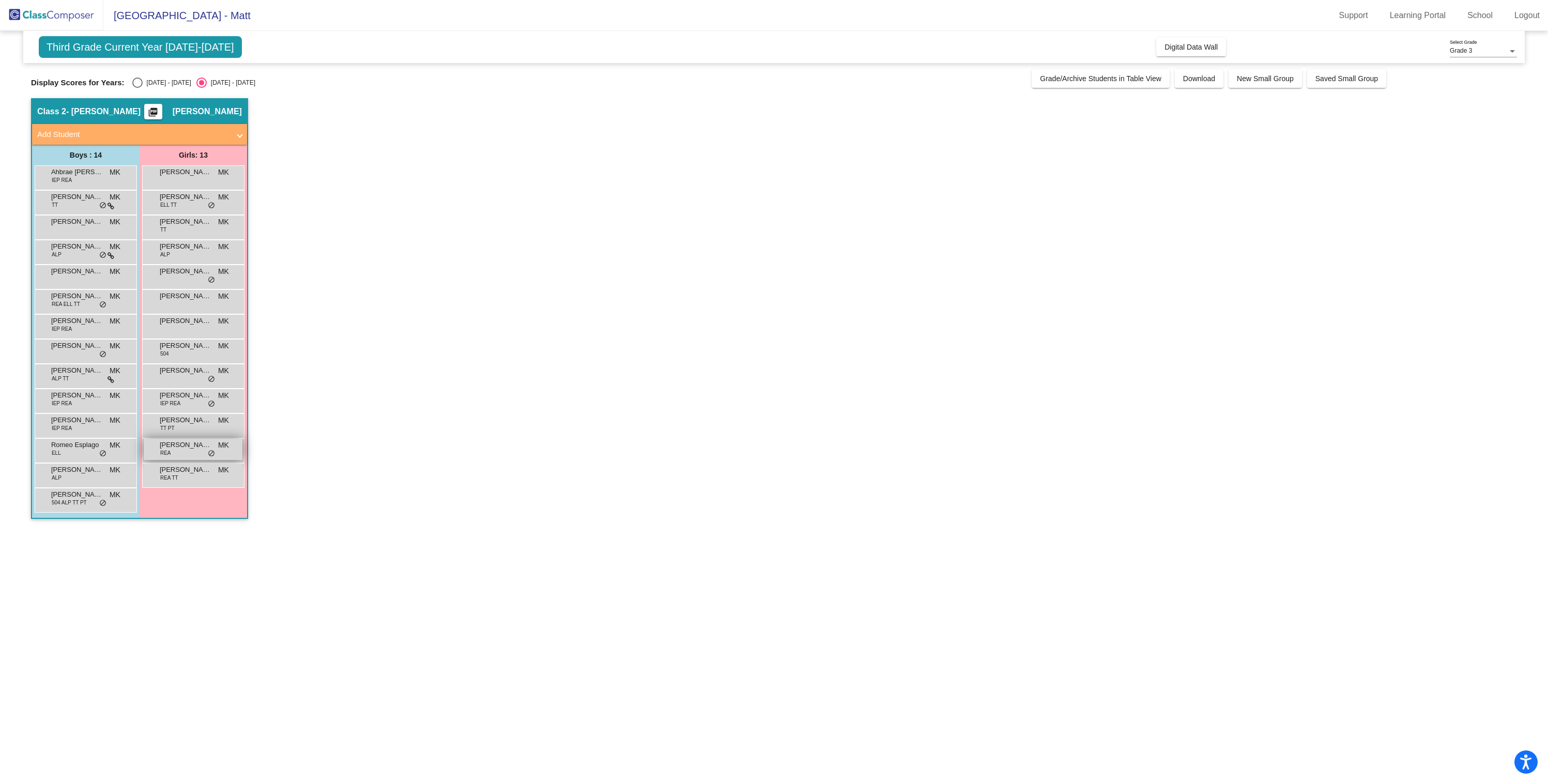
click at [169, 453] on span "REA" at bounding box center [165, 452] width 11 height 7
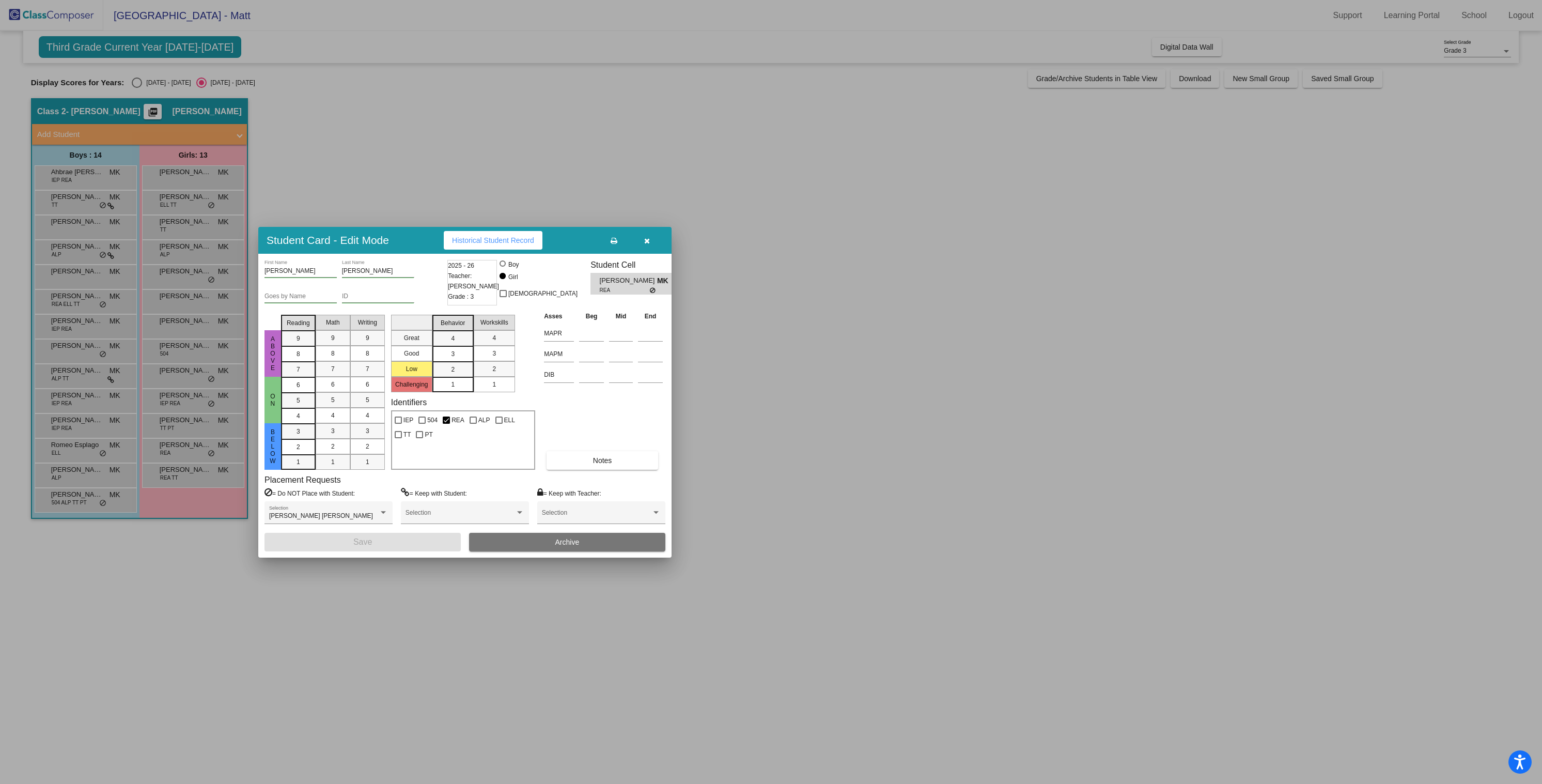
click at [490, 236] on span "Historical Student Record" at bounding box center [493, 240] width 82 height 8
click at [650, 240] on button "button" at bounding box center [647, 240] width 33 height 19
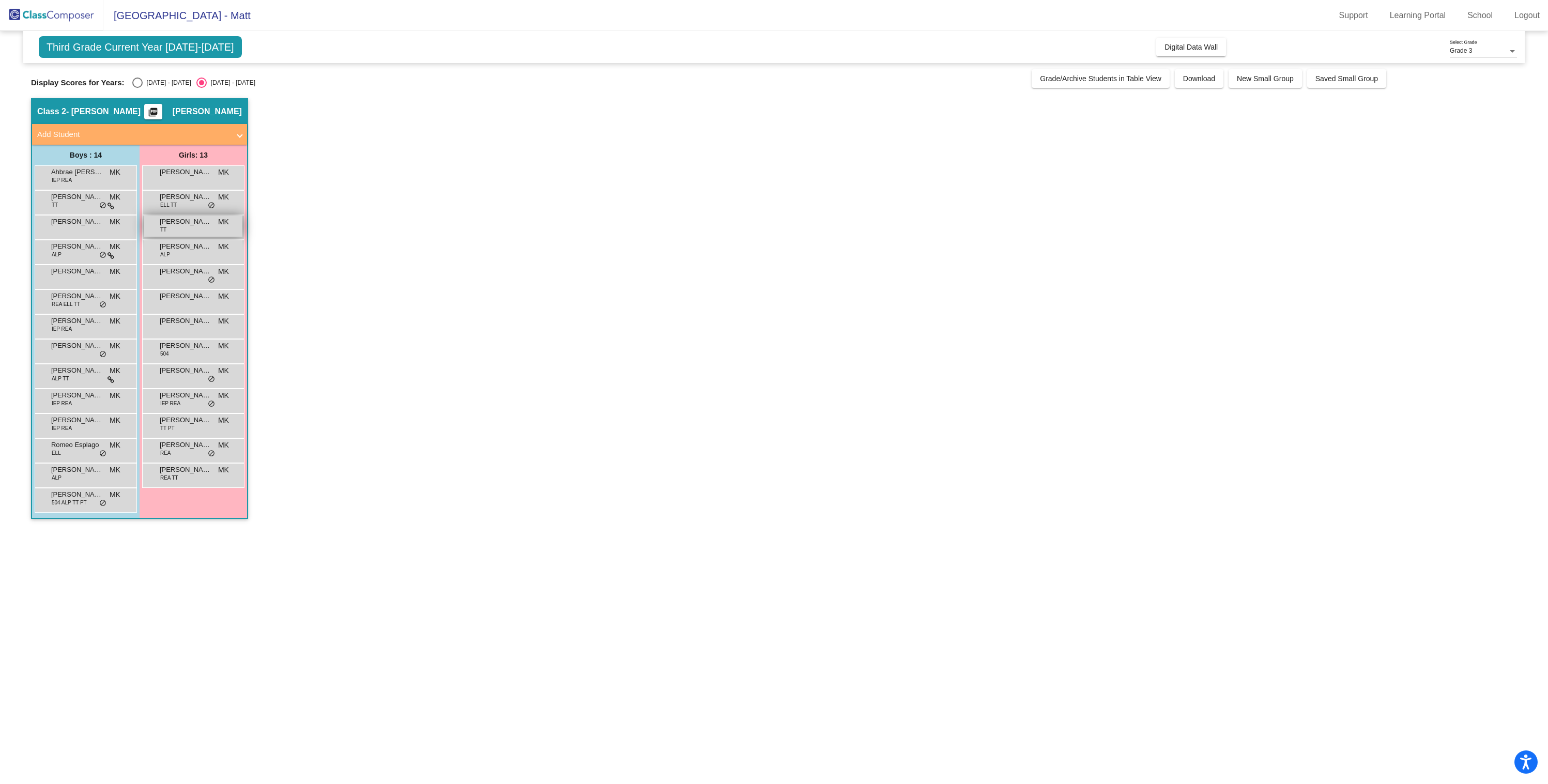
click at [193, 219] on span "Alice Weiman" at bounding box center [185, 221] width 52 height 11
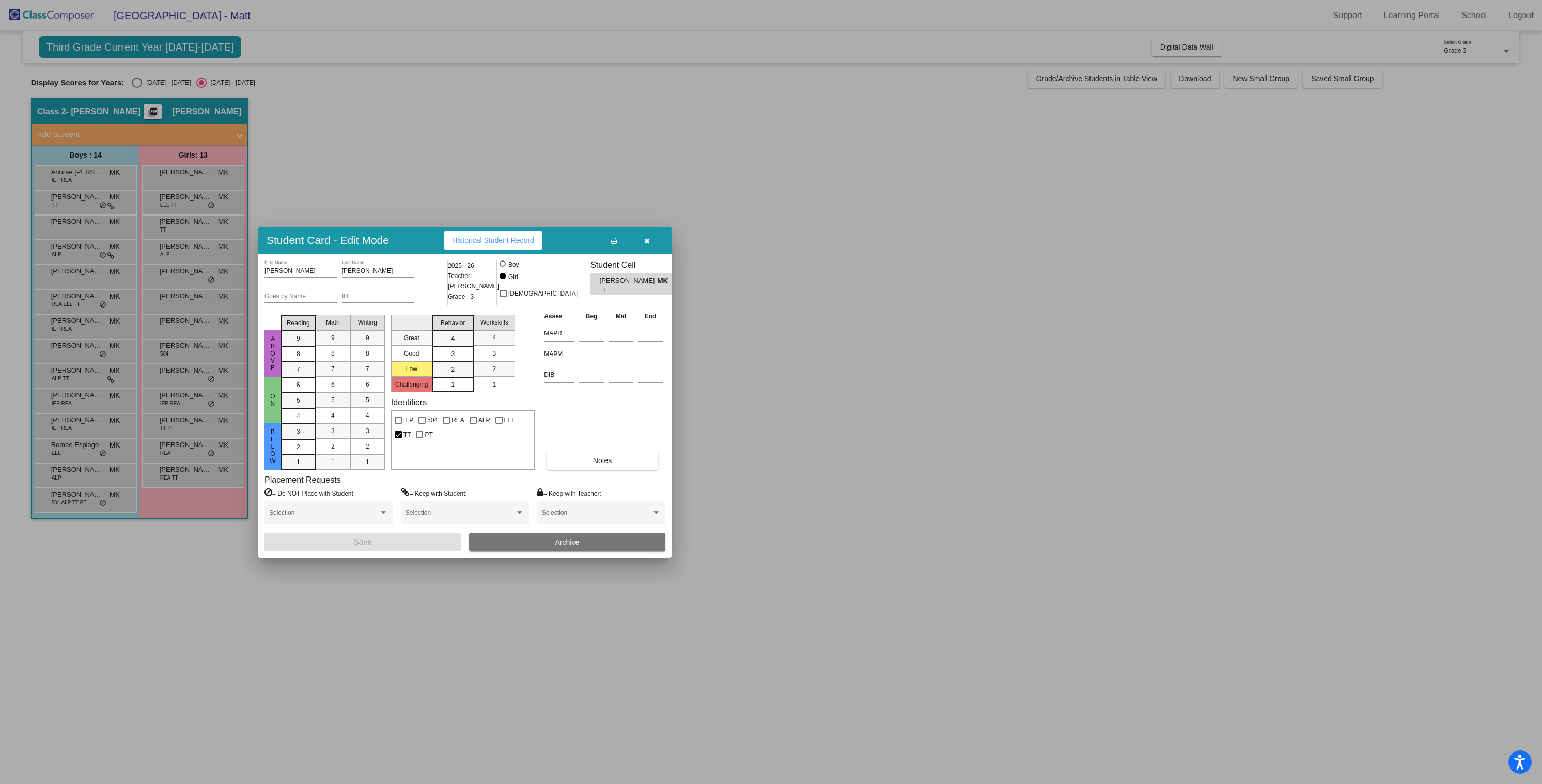
click at [504, 240] on span "Historical Student Record" at bounding box center [493, 240] width 82 height 8
click at [186, 270] on div at bounding box center [771, 392] width 1542 height 784
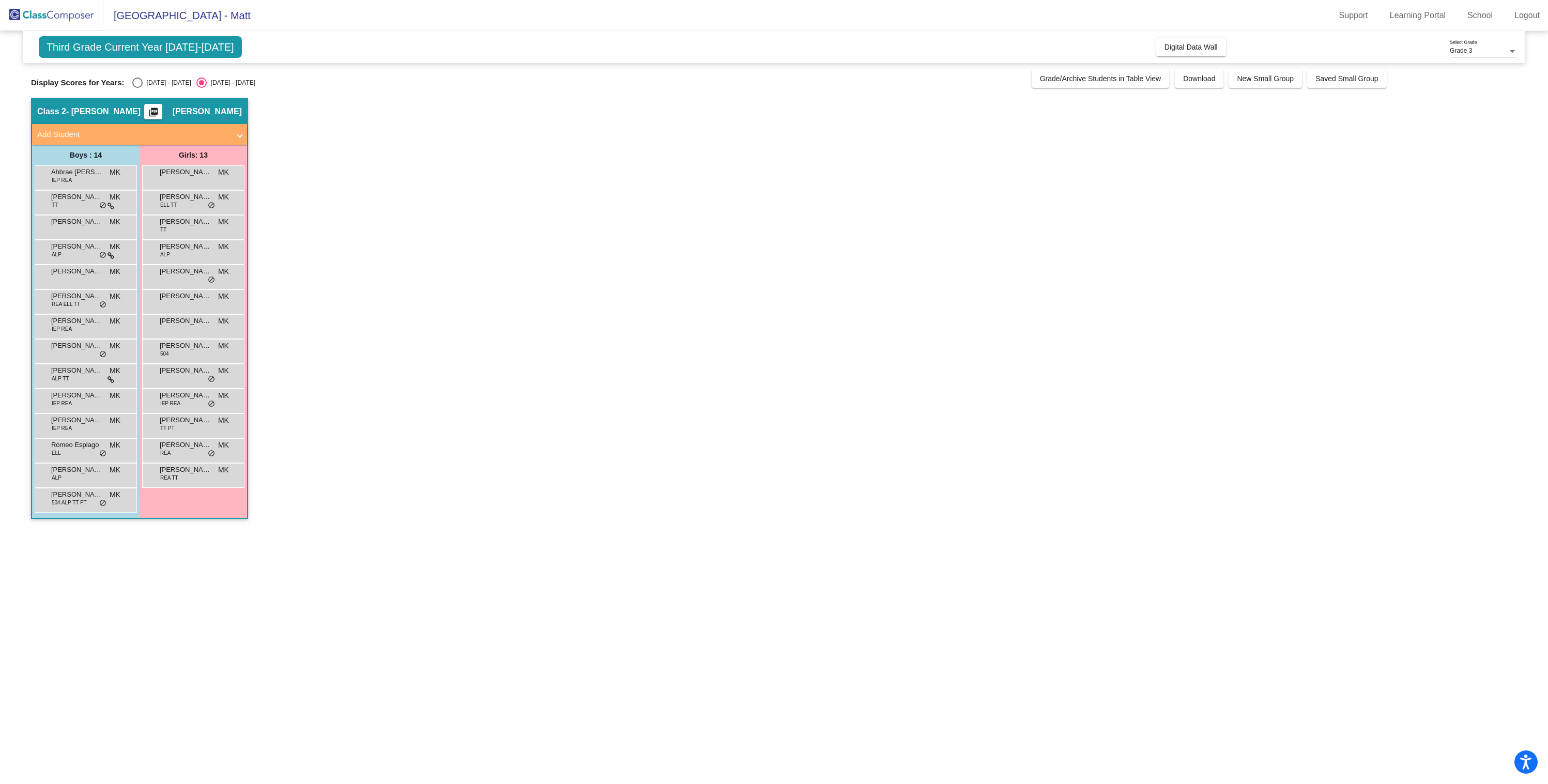
click at [186, 270] on span "Cara DiCroce" at bounding box center [185, 271] width 52 height 11
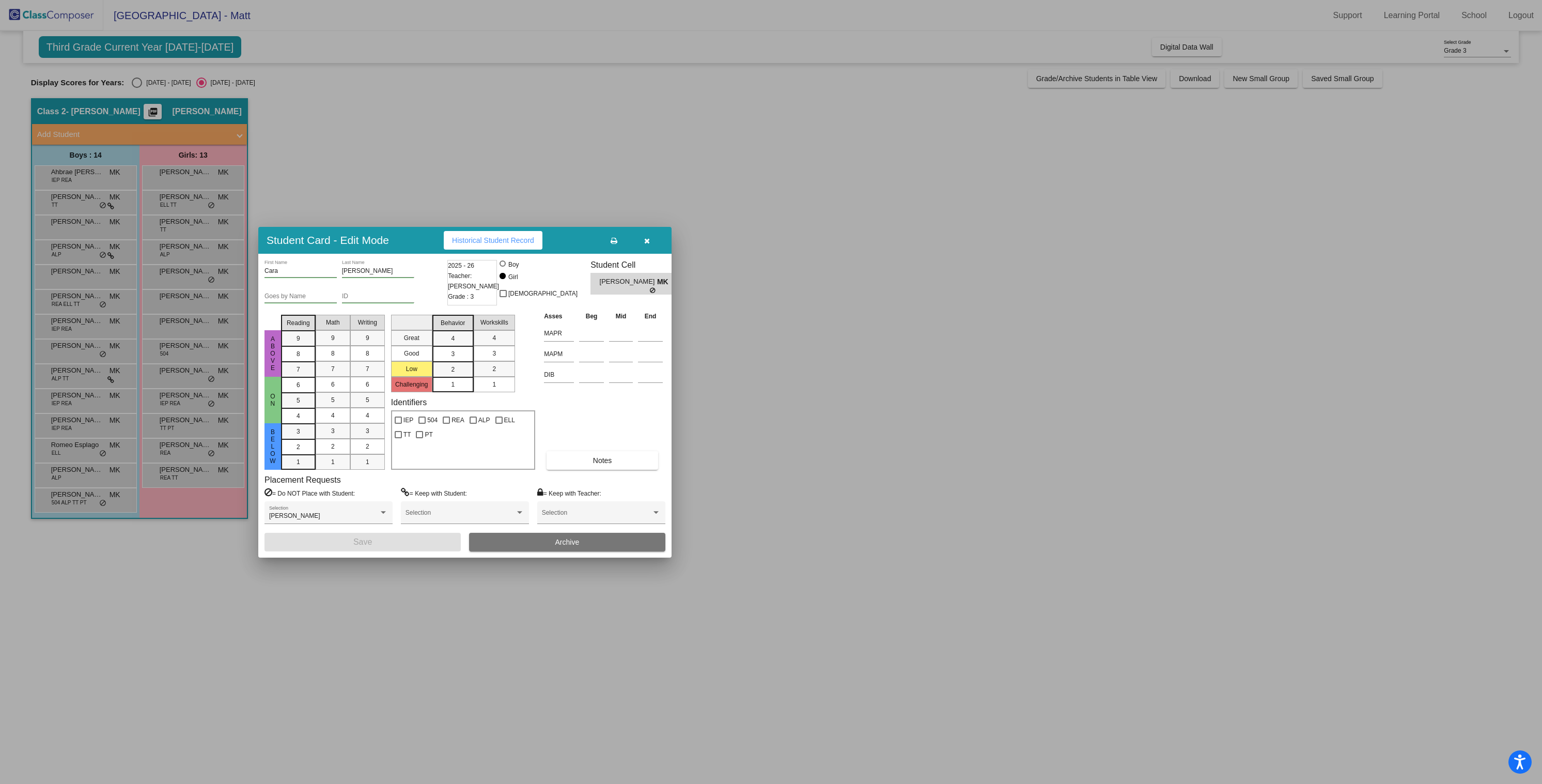
click at [493, 237] on span "Historical Student Record" at bounding box center [493, 240] width 82 height 8
click at [642, 243] on button "button" at bounding box center [647, 240] width 33 height 19
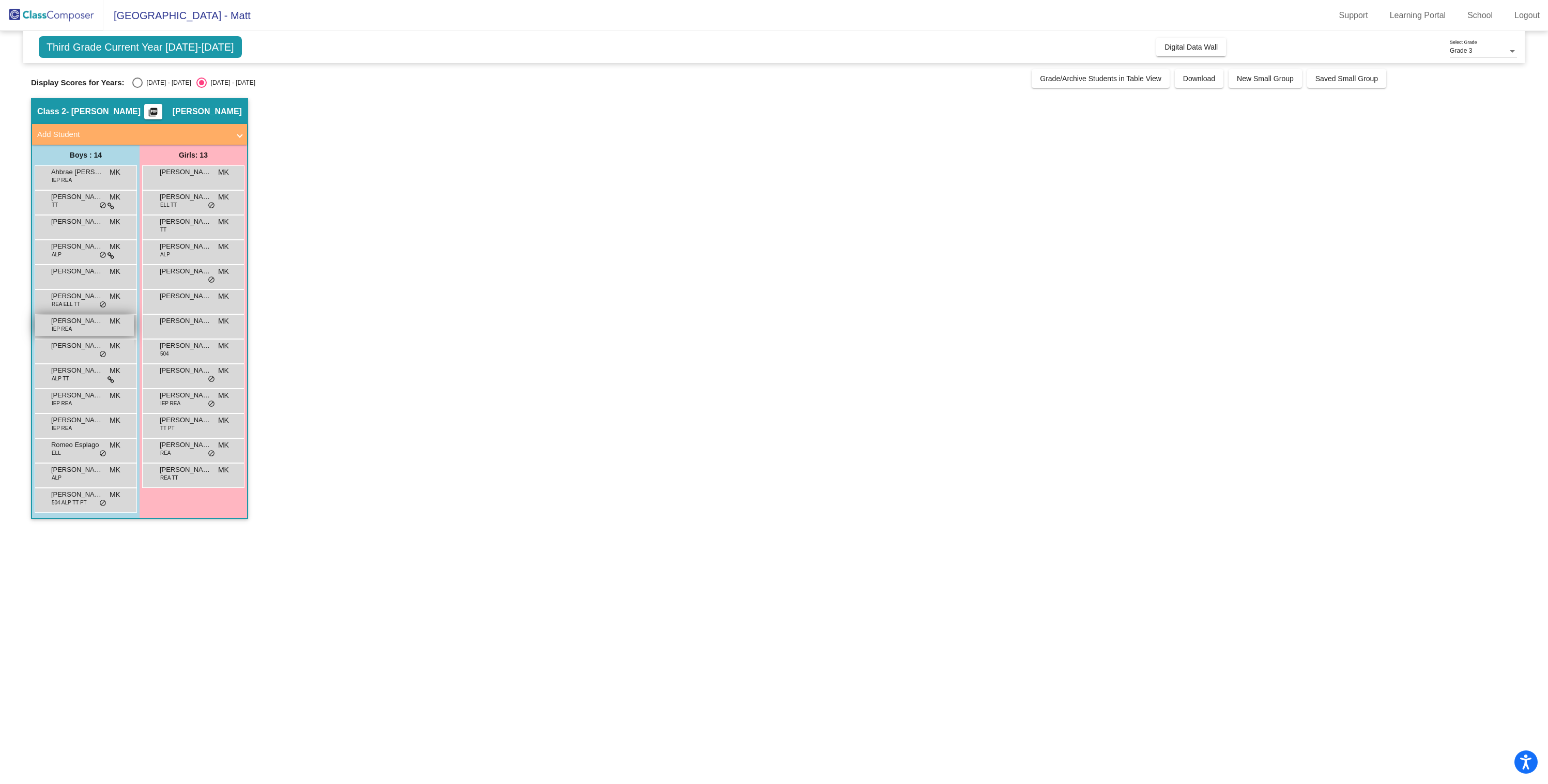
click at [71, 326] on div "Leo Lopez IEP REA MK lock do_not_disturb_alt" at bounding box center [85, 325] width 99 height 21
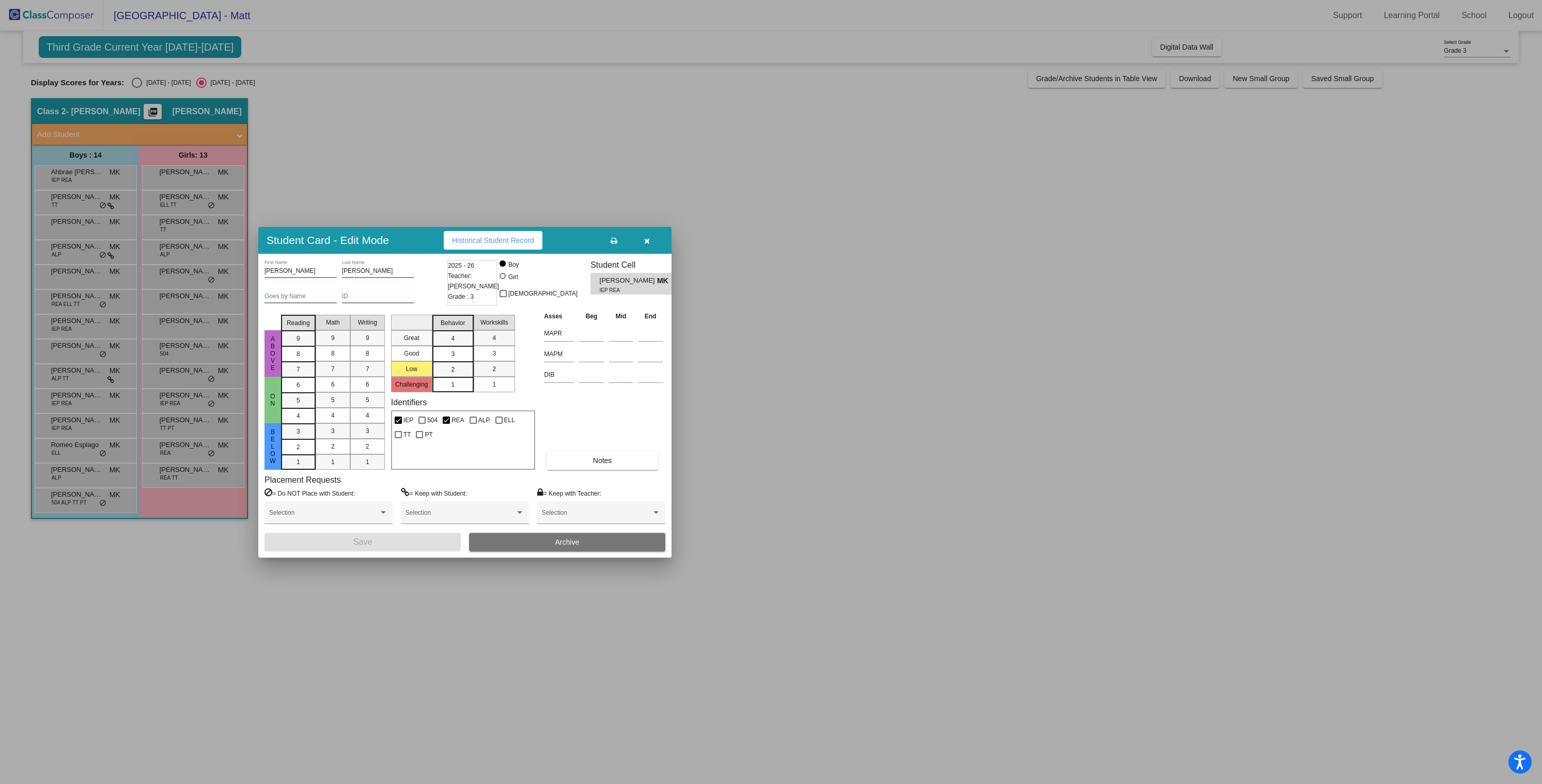
click at [534, 241] on span "Historical Student Record" at bounding box center [493, 240] width 82 height 8
click at [648, 244] on icon "button" at bounding box center [647, 240] width 6 height 7
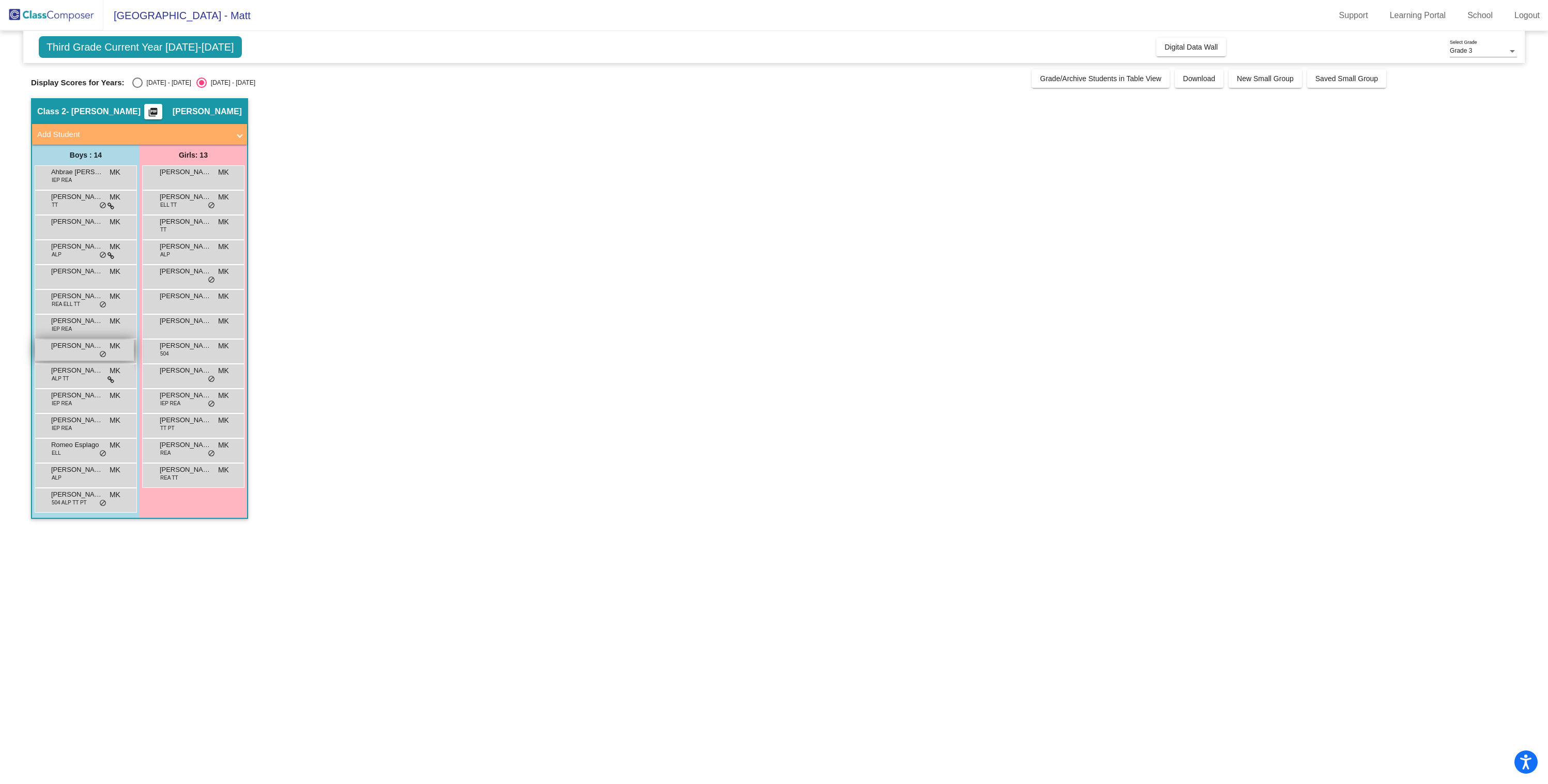
click at [84, 341] on span "Lincoln Tchouaffe" at bounding box center [77, 346] width 52 height 11
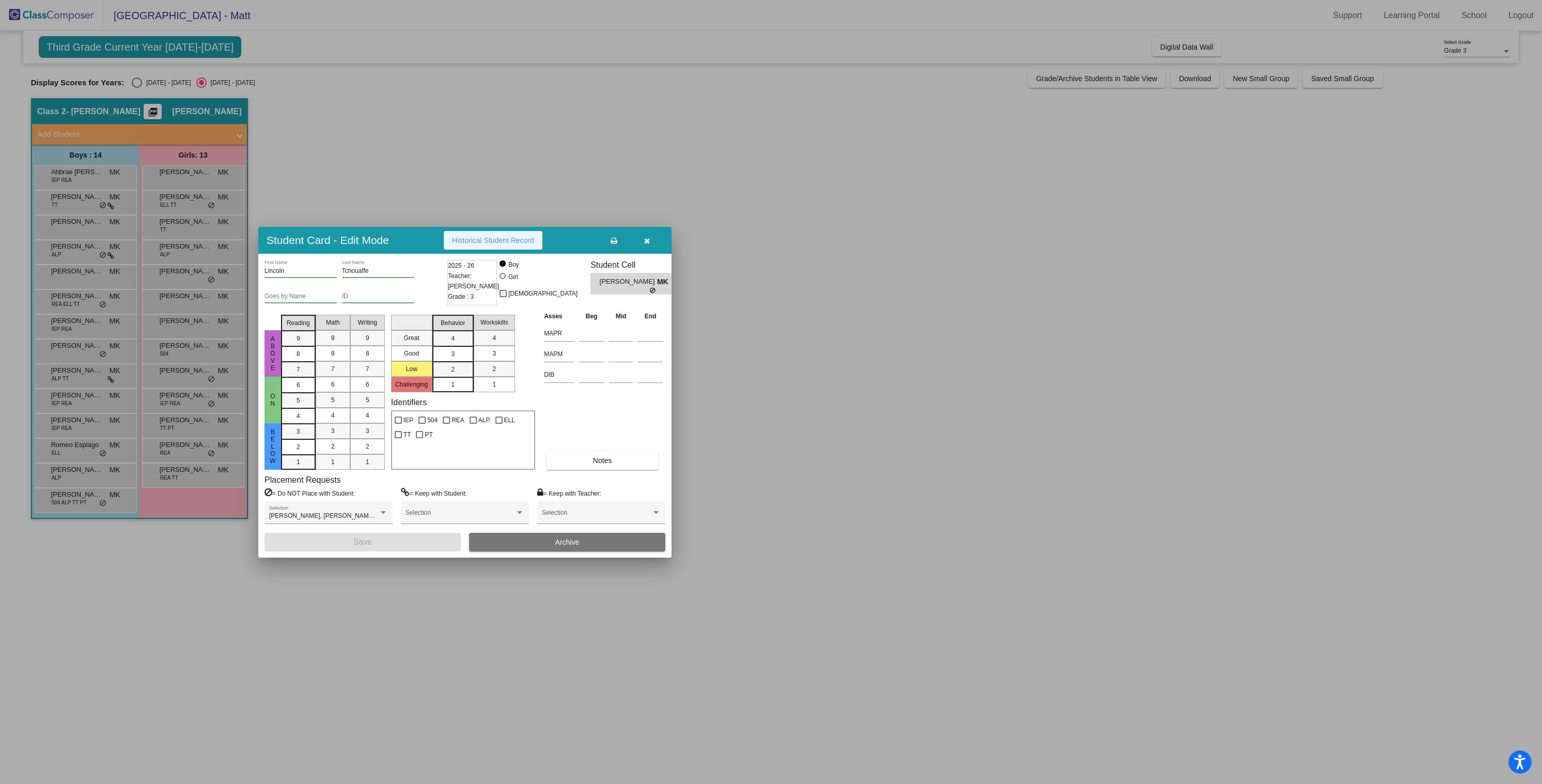
click at [464, 233] on button "Historical Student Record" at bounding box center [493, 240] width 99 height 19
click at [649, 241] on button "button" at bounding box center [647, 240] width 33 height 19
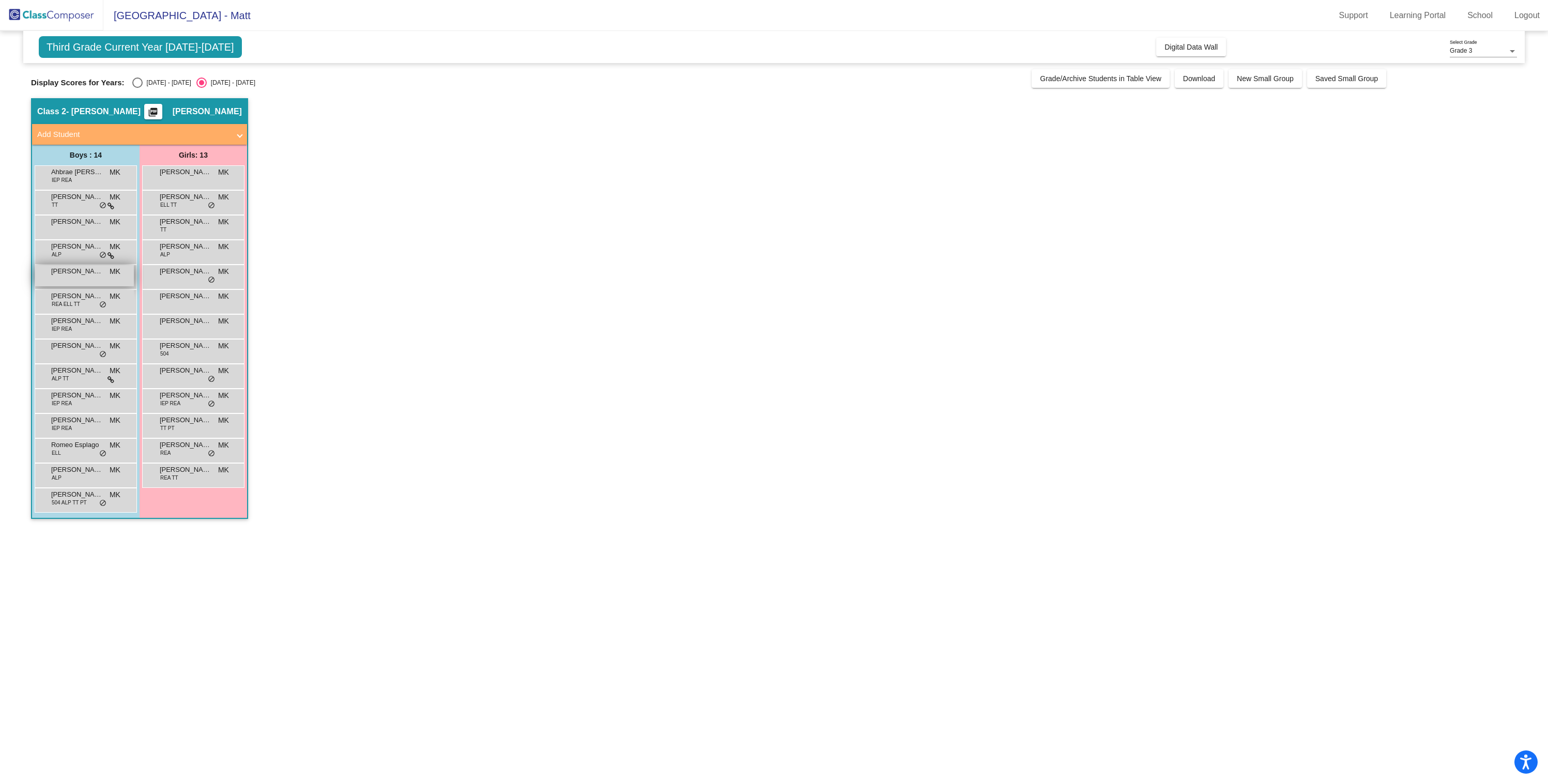
click at [55, 275] on span "Jaxsyn Thomas" at bounding box center [77, 271] width 52 height 11
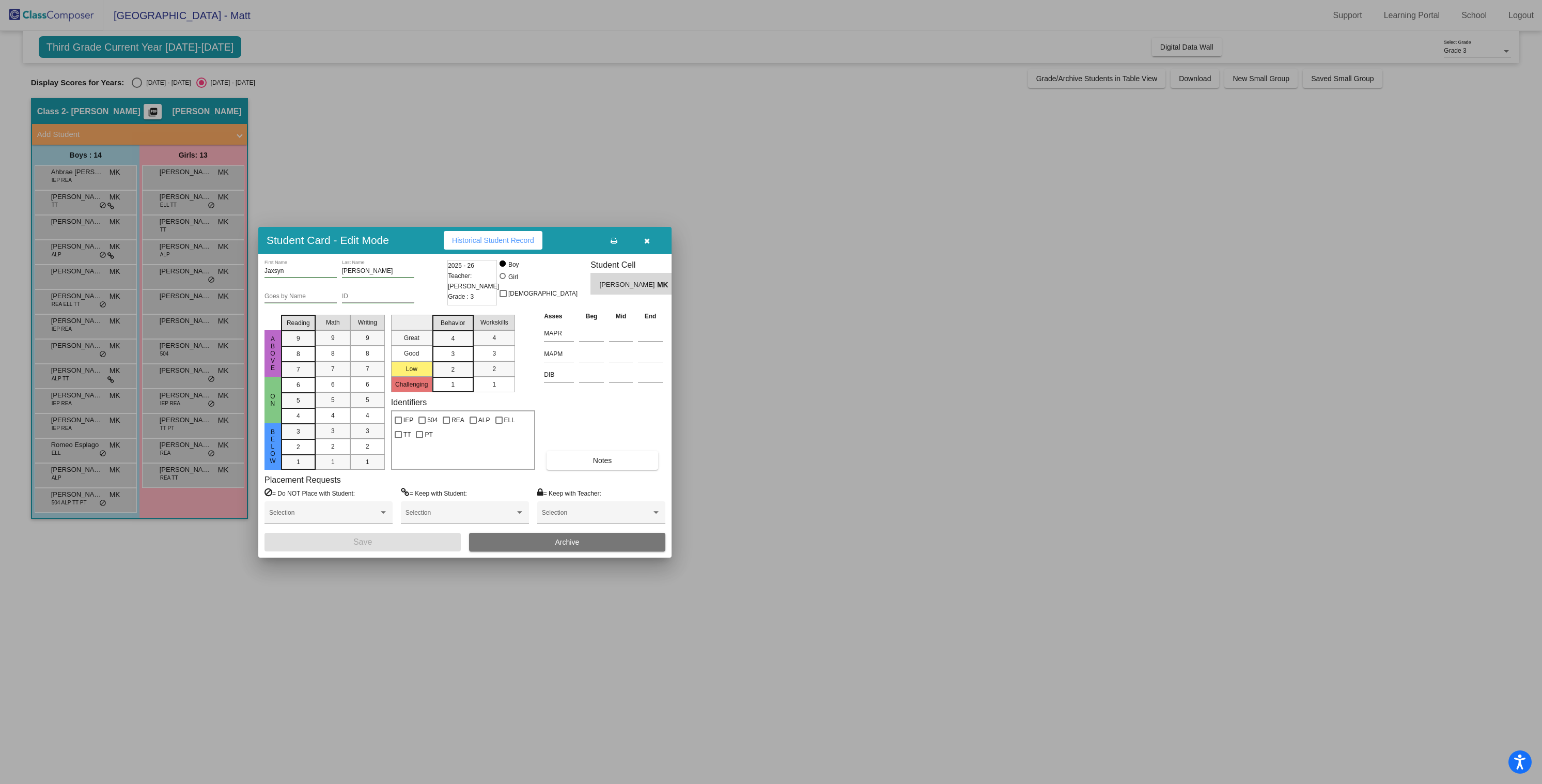
click at [481, 247] on button "Historical Student Record" at bounding box center [493, 240] width 99 height 19
click at [650, 237] on button "button" at bounding box center [647, 240] width 33 height 19
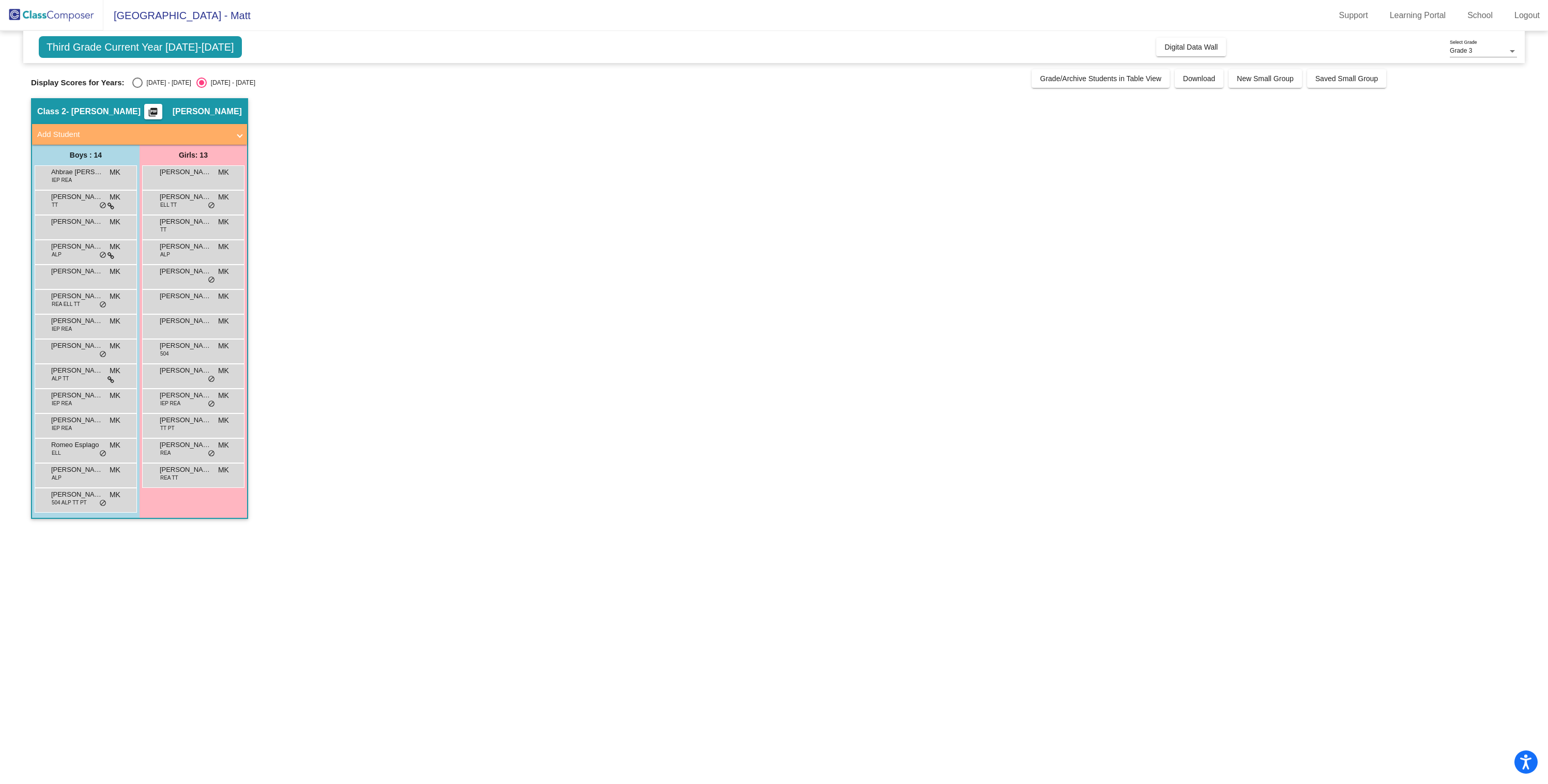
click at [162, 115] on button "picture_as_pdf" at bounding box center [153, 111] width 18 height 16
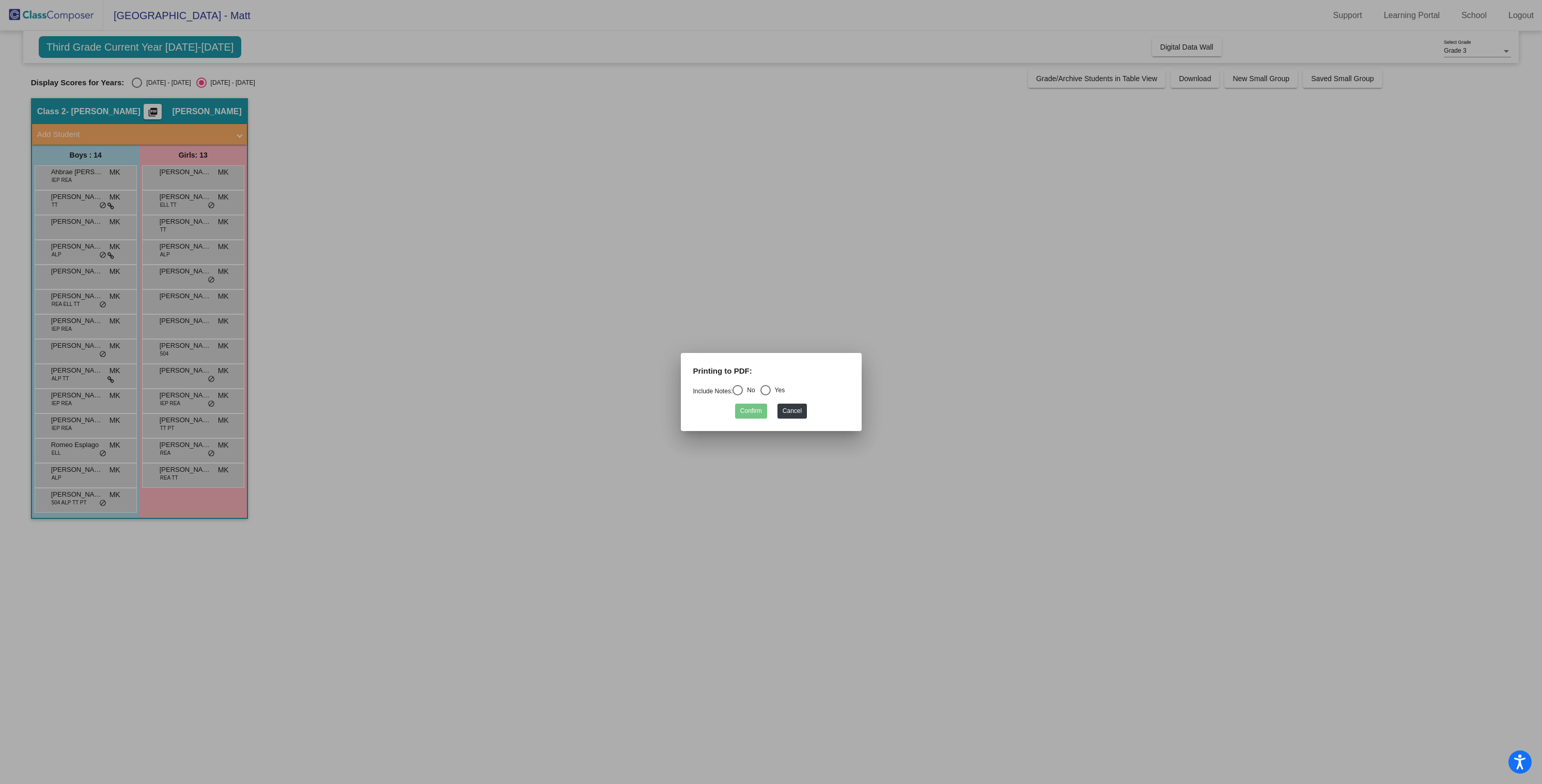
click at [740, 392] on div "Select an option" at bounding box center [737, 390] width 11 height 11
click at [738, 395] on input "No" at bounding box center [737, 395] width 1 height 1
radio input "true"
click at [746, 410] on button "Confirm" at bounding box center [751, 411] width 32 height 15
